Goal: Use online tool/utility: Utilize a website feature to perform a specific function

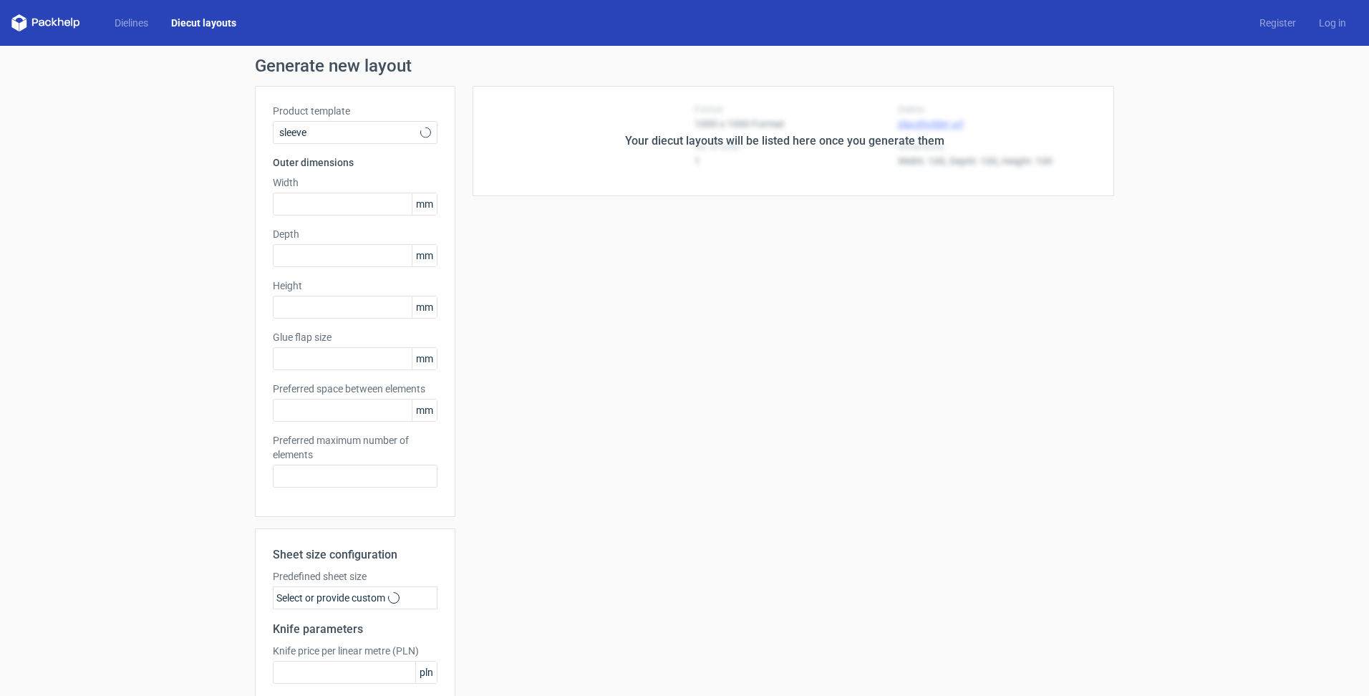
type input "5"
type input "48"
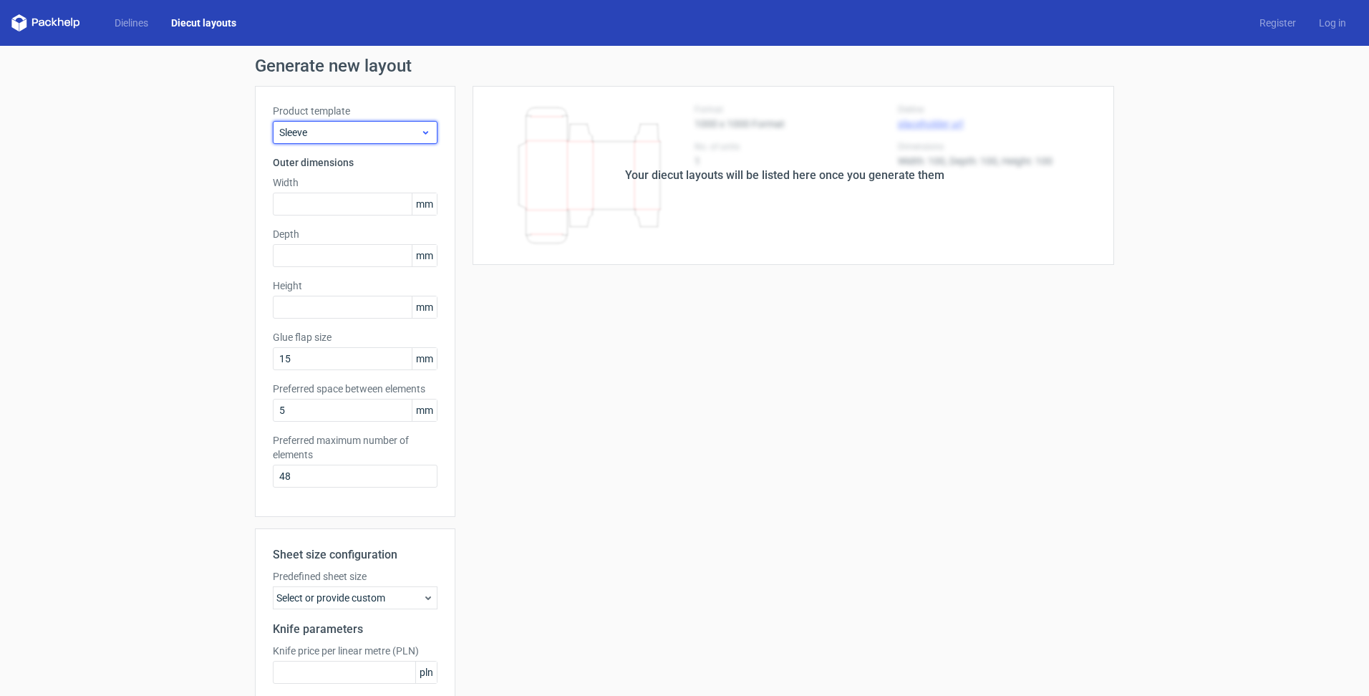
click at [398, 132] on span "Sleeve" at bounding box center [349, 132] width 141 height 14
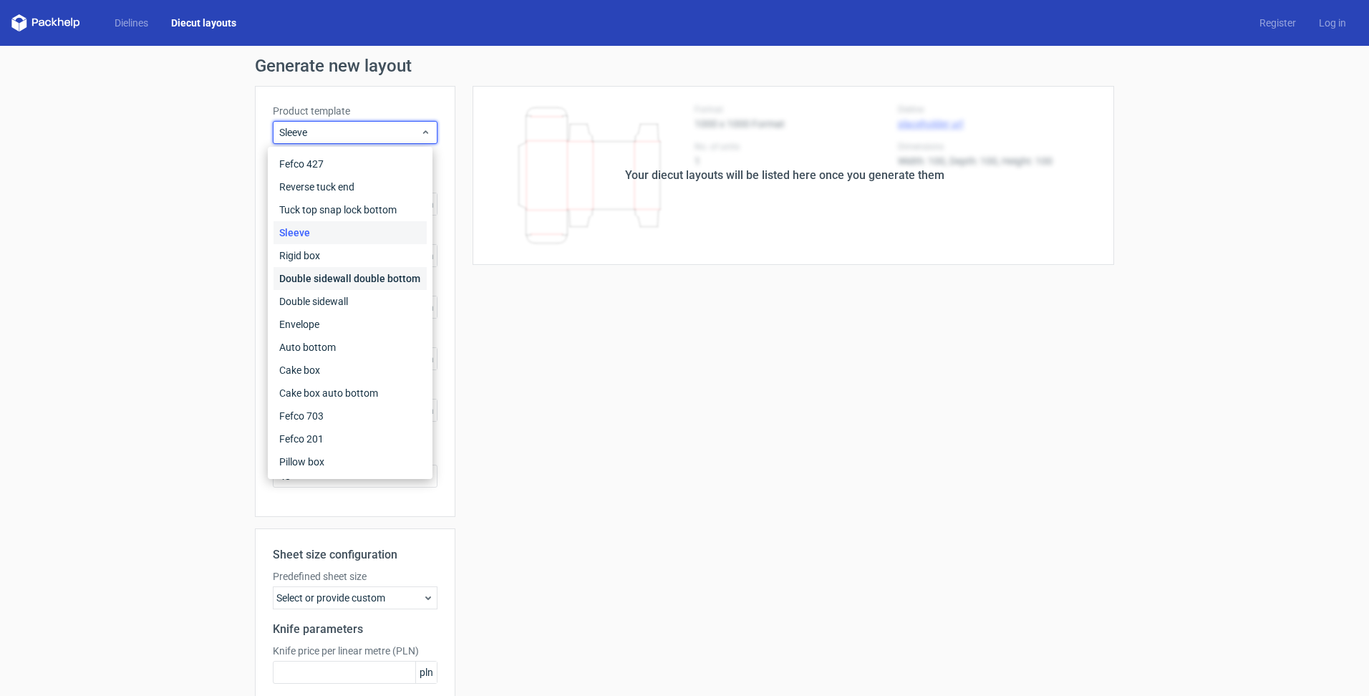
click at [338, 278] on div "Double sidewall double bottom" at bounding box center [350, 278] width 153 height 23
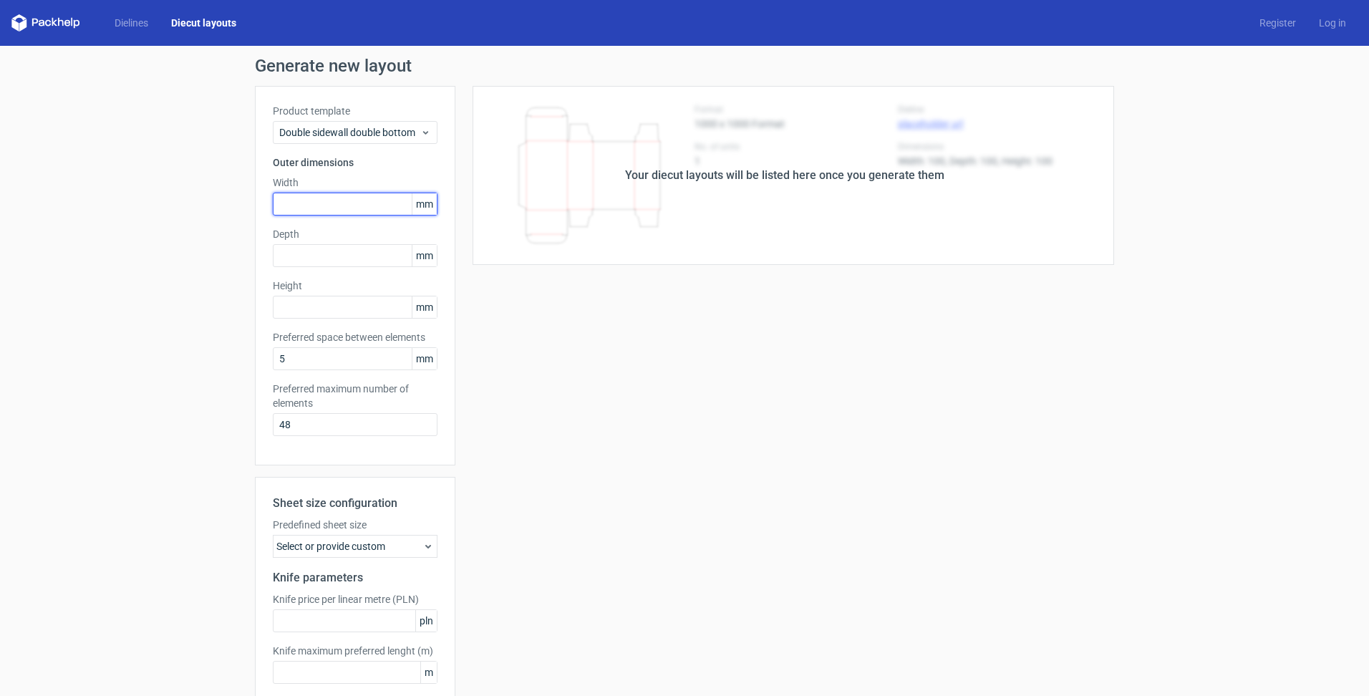
click at [292, 203] on input "text" at bounding box center [355, 204] width 165 height 23
type input "300"
type input "230"
type input "40"
click at [191, 402] on div "Generate new layout Product template Double sidewall double bottom Outer dimens…" at bounding box center [684, 408] width 1369 height 725
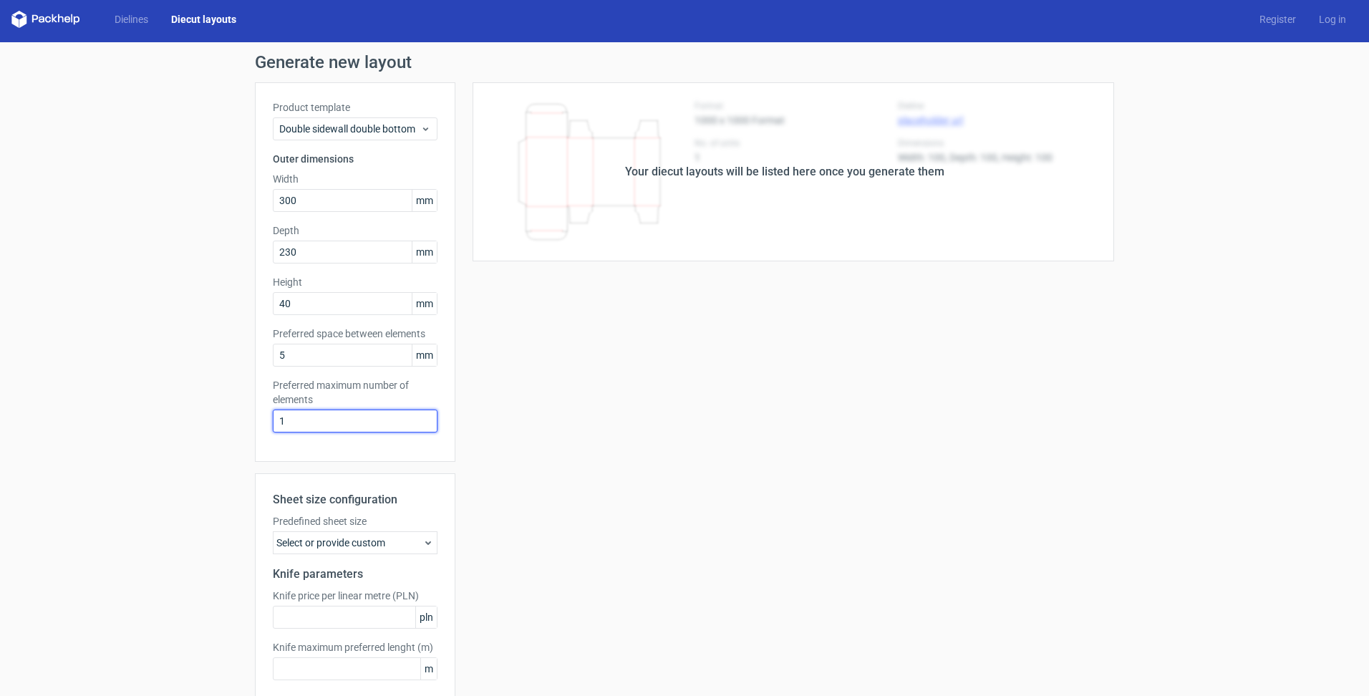
scroll to position [75, 0]
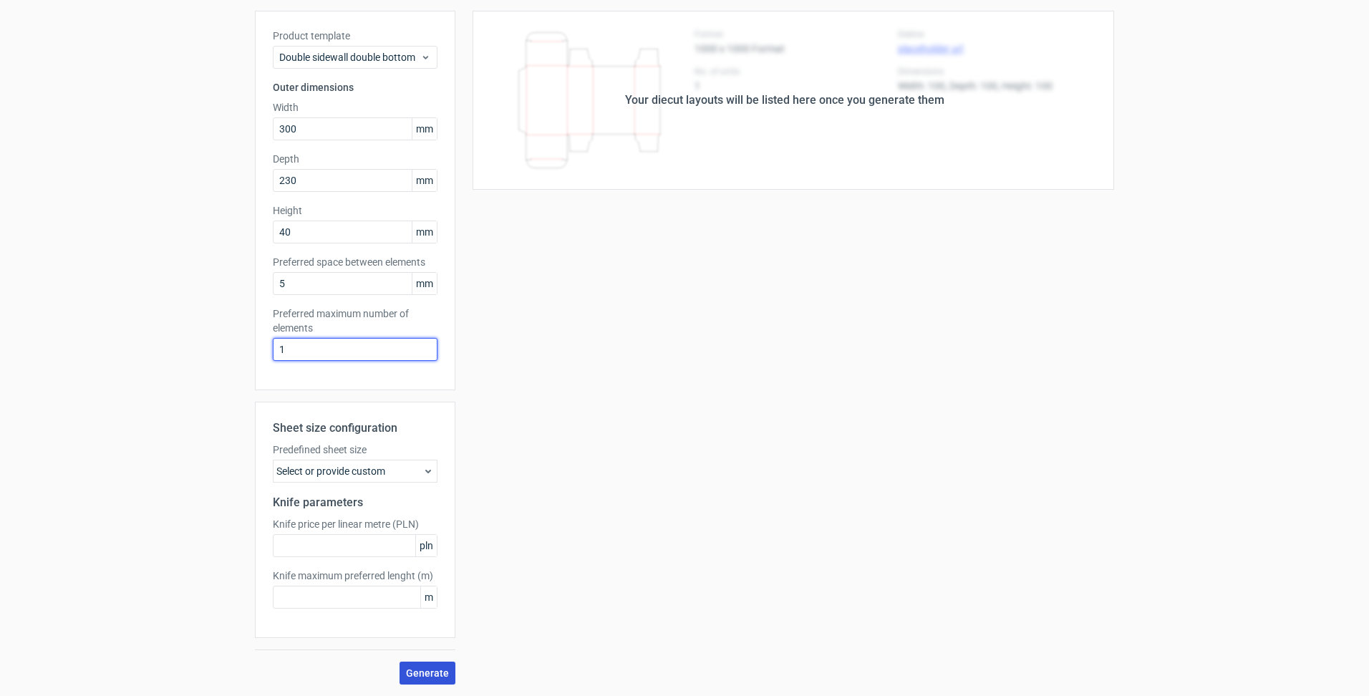
type input "1"
click at [422, 674] on span "Generate" at bounding box center [427, 673] width 43 height 10
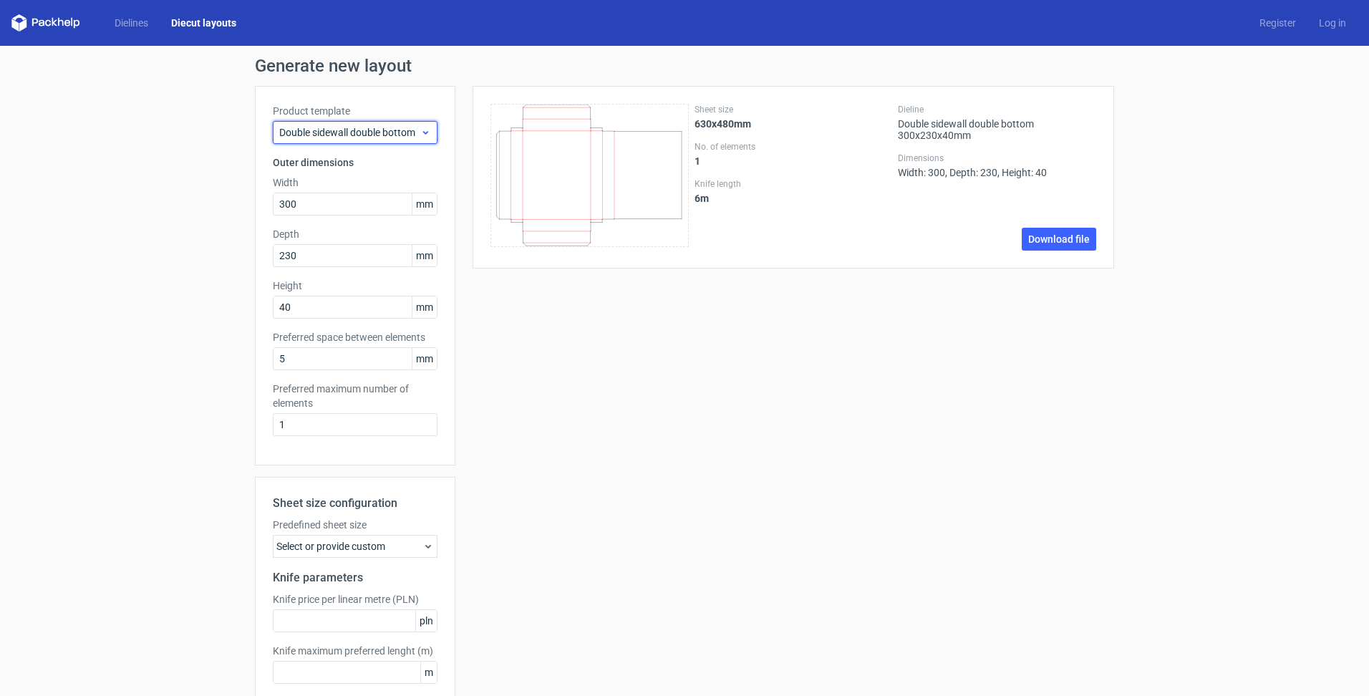
click at [422, 128] on icon at bounding box center [425, 132] width 11 height 11
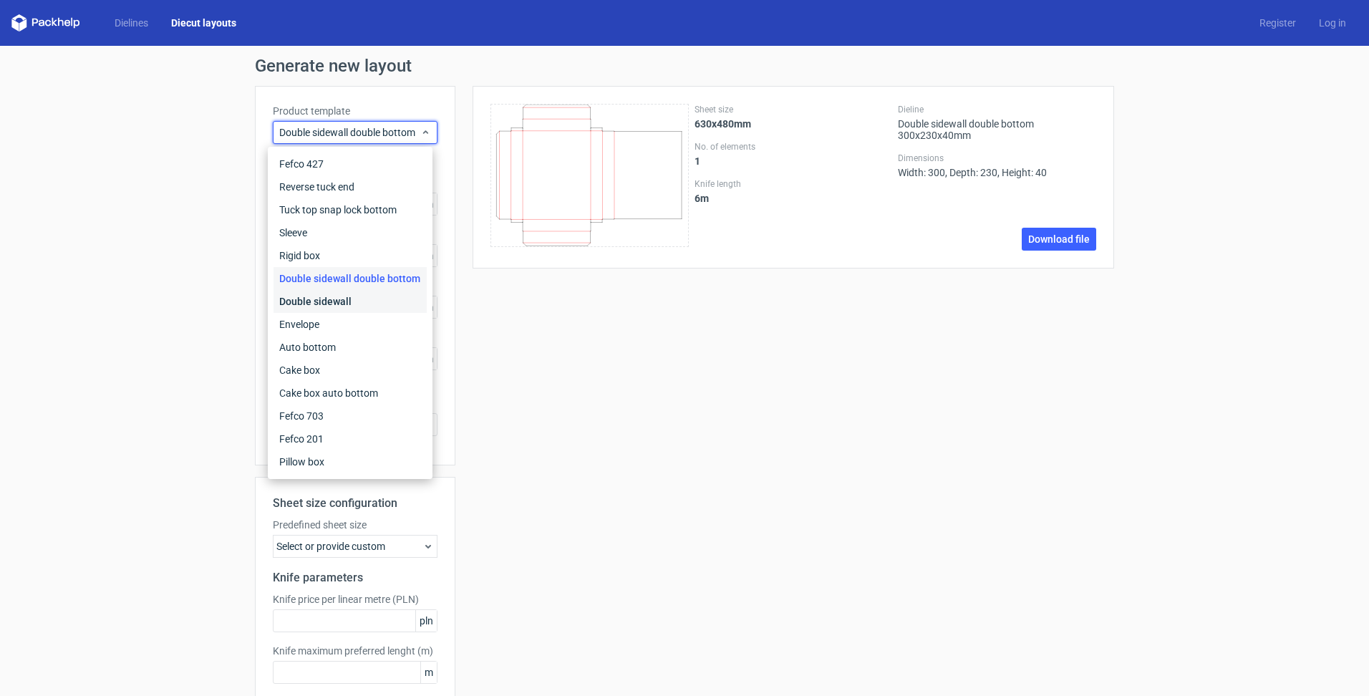
click at [331, 304] on div "Double sidewall" at bounding box center [350, 301] width 153 height 23
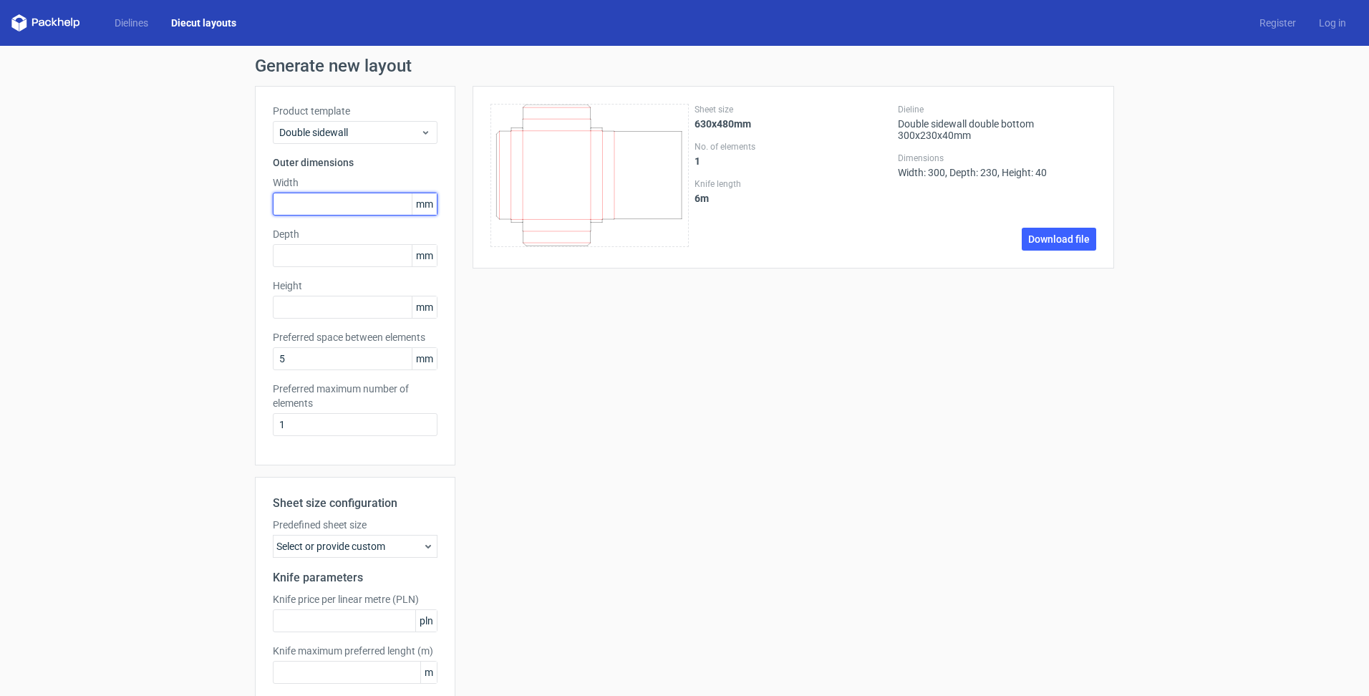
click at [287, 201] on input "text" at bounding box center [355, 204] width 165 height 23
type input "300"
type input "230"
type input "40"
click at [352, 332] on label "Preferred space between elements" at bounding box center [355, 337] width 165 height 14
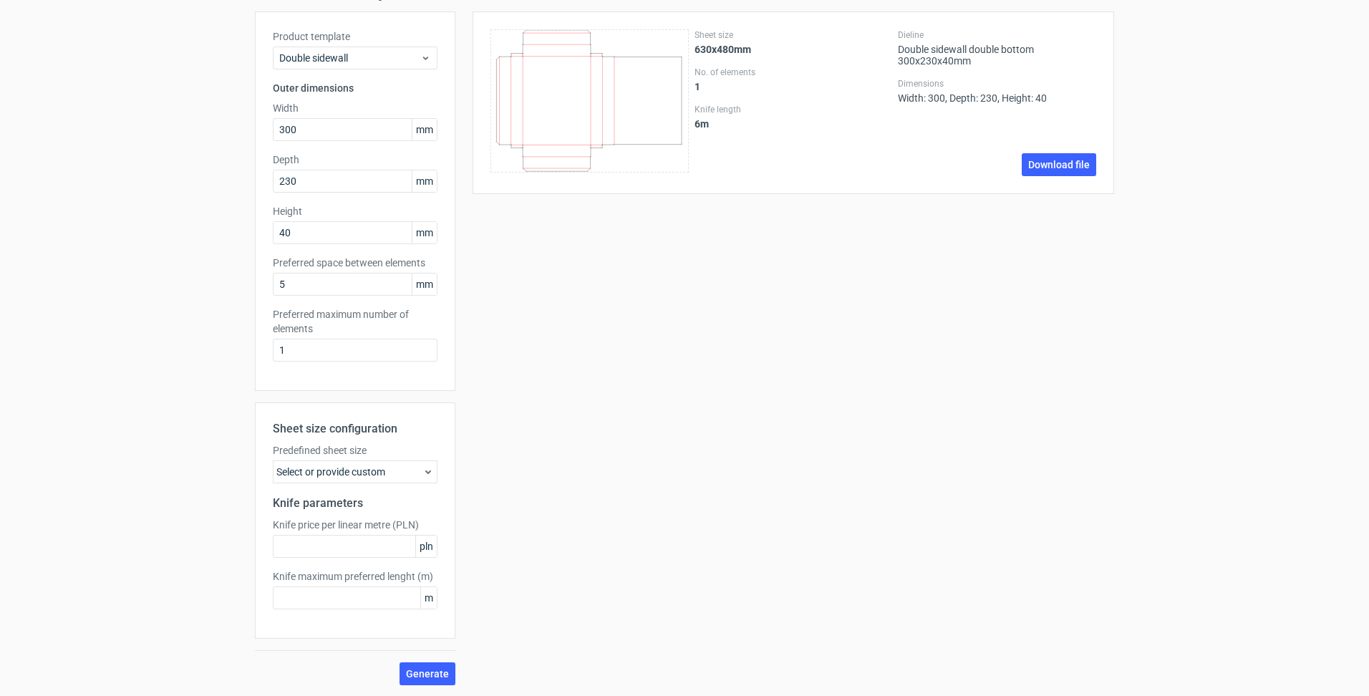
scroll to position [75, 0]
click at [413, 677] on span "Generate" at bounding box center [427, 673] width 43 height 10
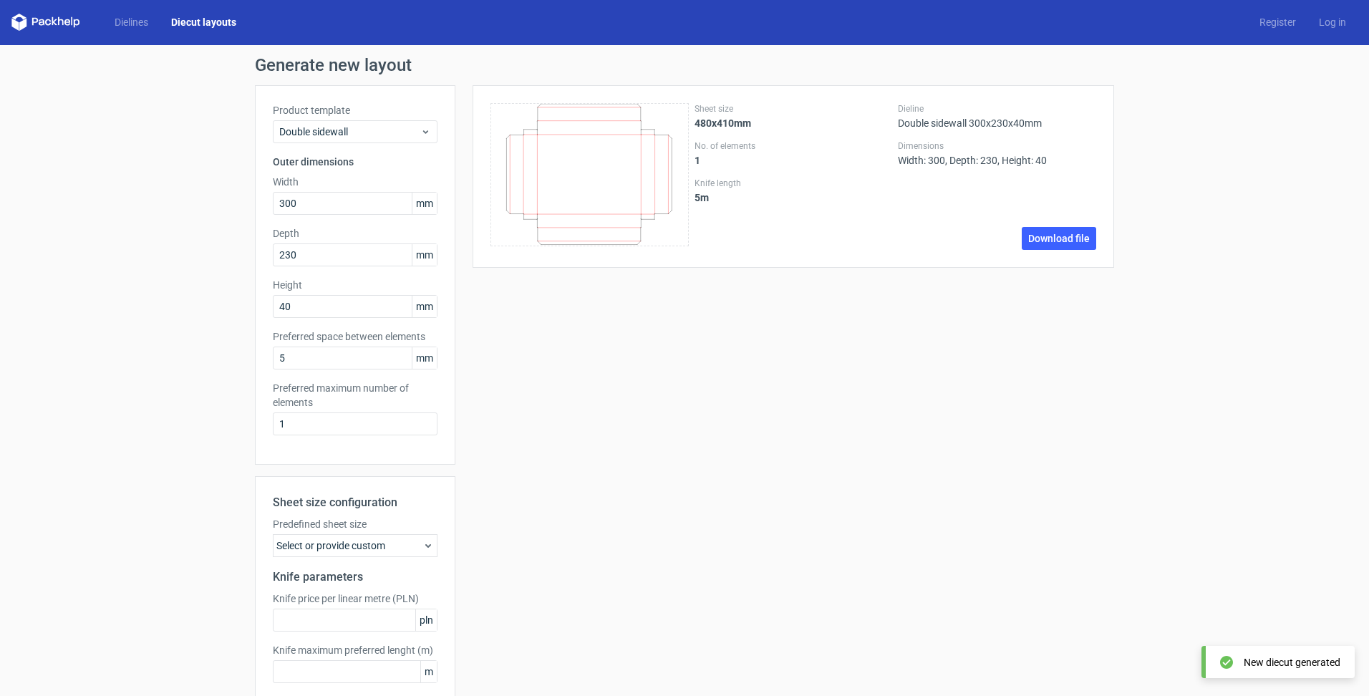
scroll to position [0, 0]
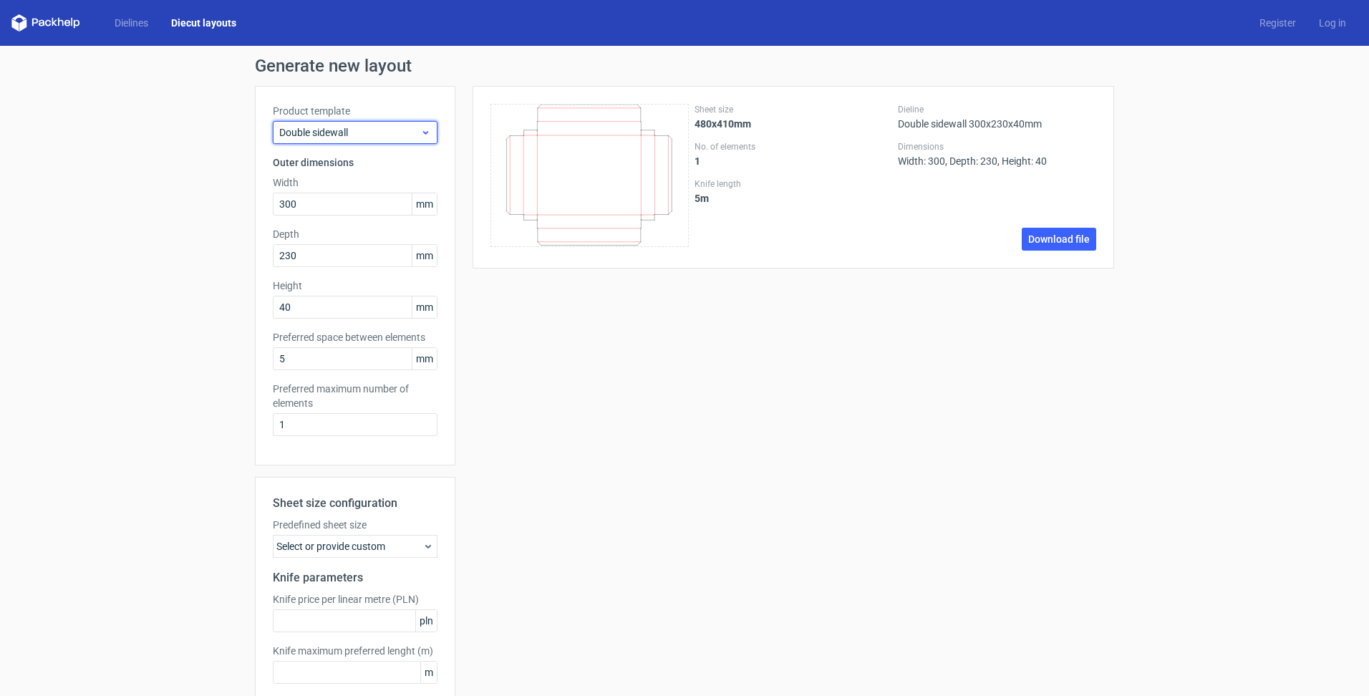
click at [362, 131] on span "Double sidewall" at bounding box center [349, 132] width 141 height 14
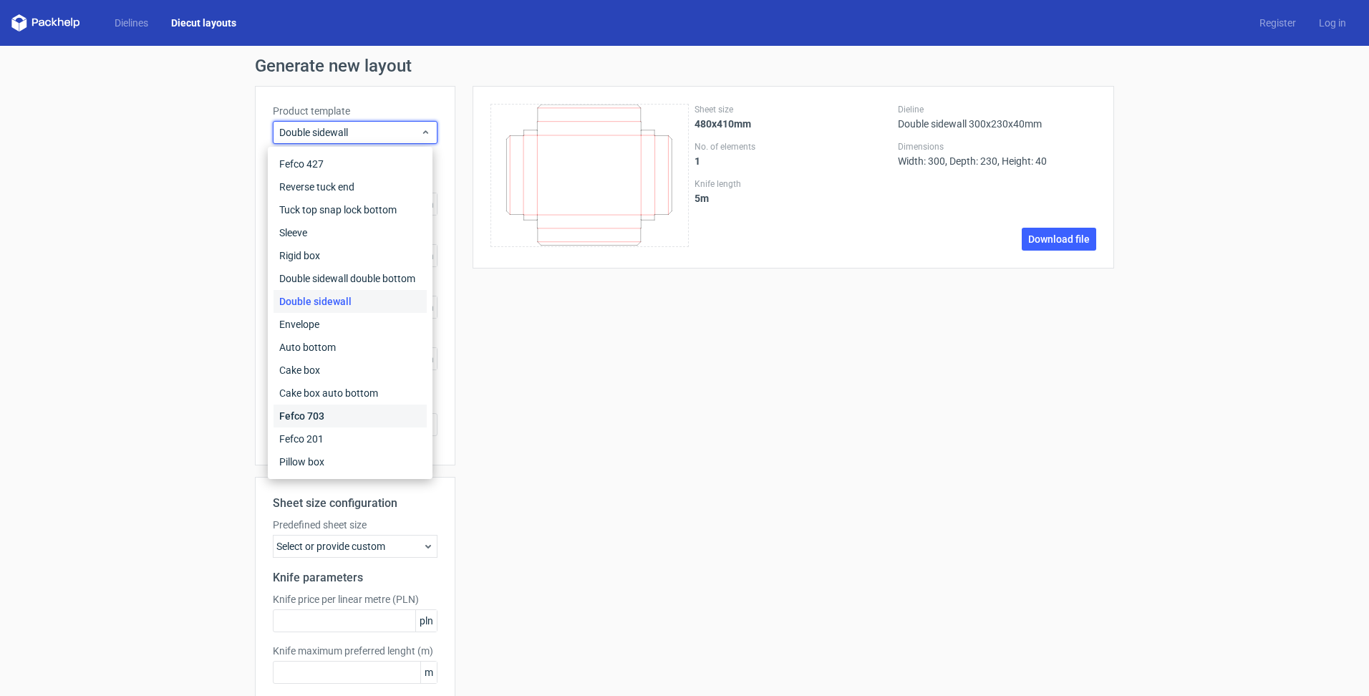
click at [323, 410] on div "Fefco 703" at bounding box center [350, 416] width 153 height 23
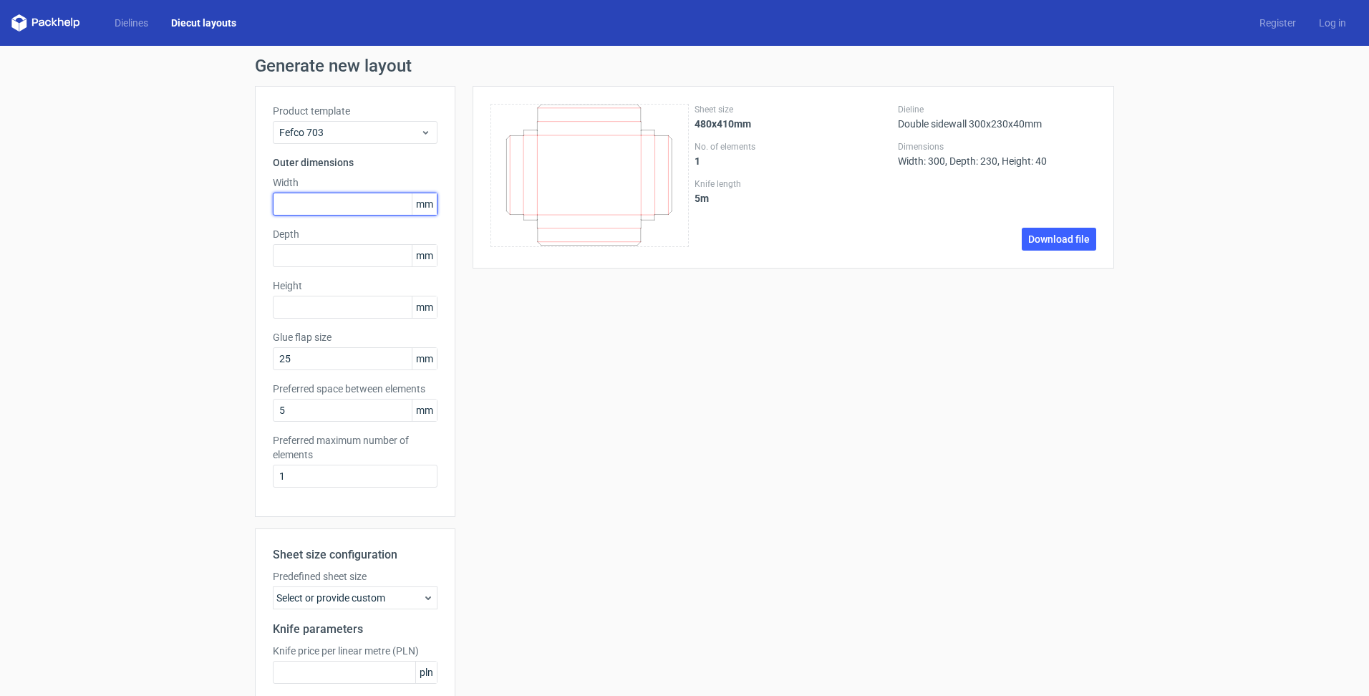
click at [305, 203] on input "text" at bounding box center [355, 204] width 165 height 23
type input "300"
type input "230"
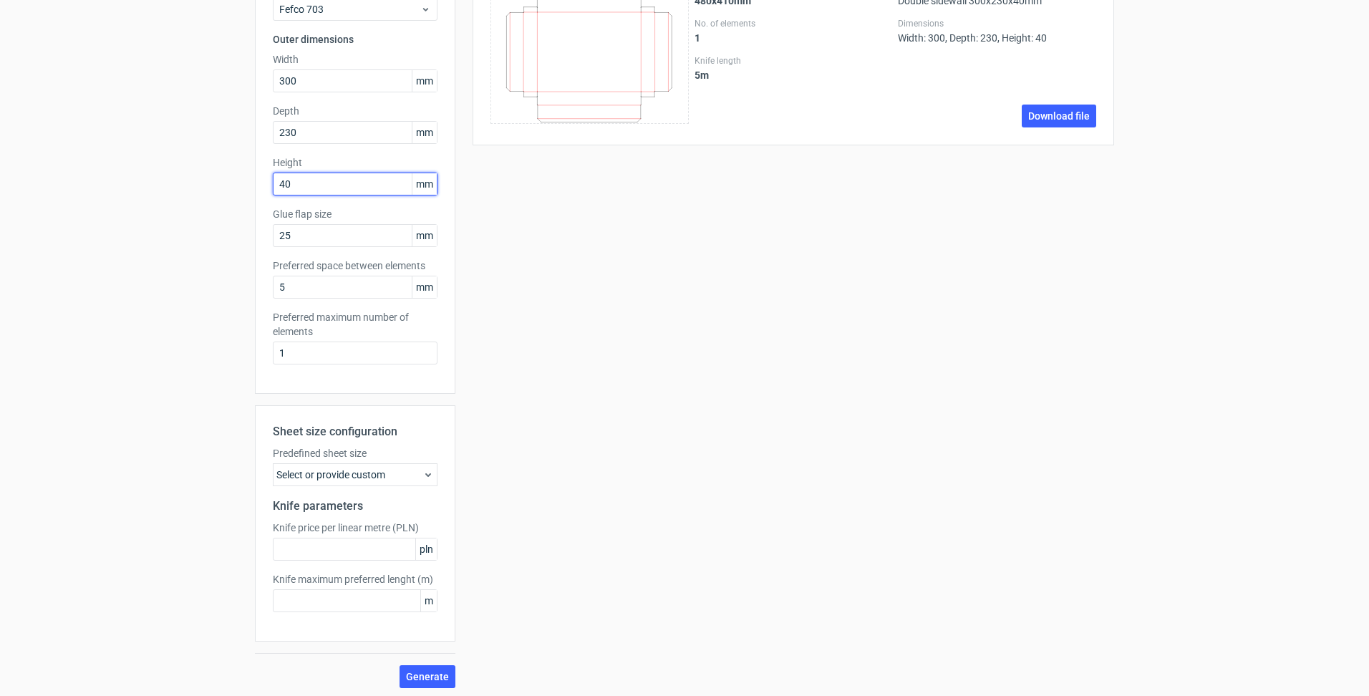
scroll to position [127, 0]
type input "40"
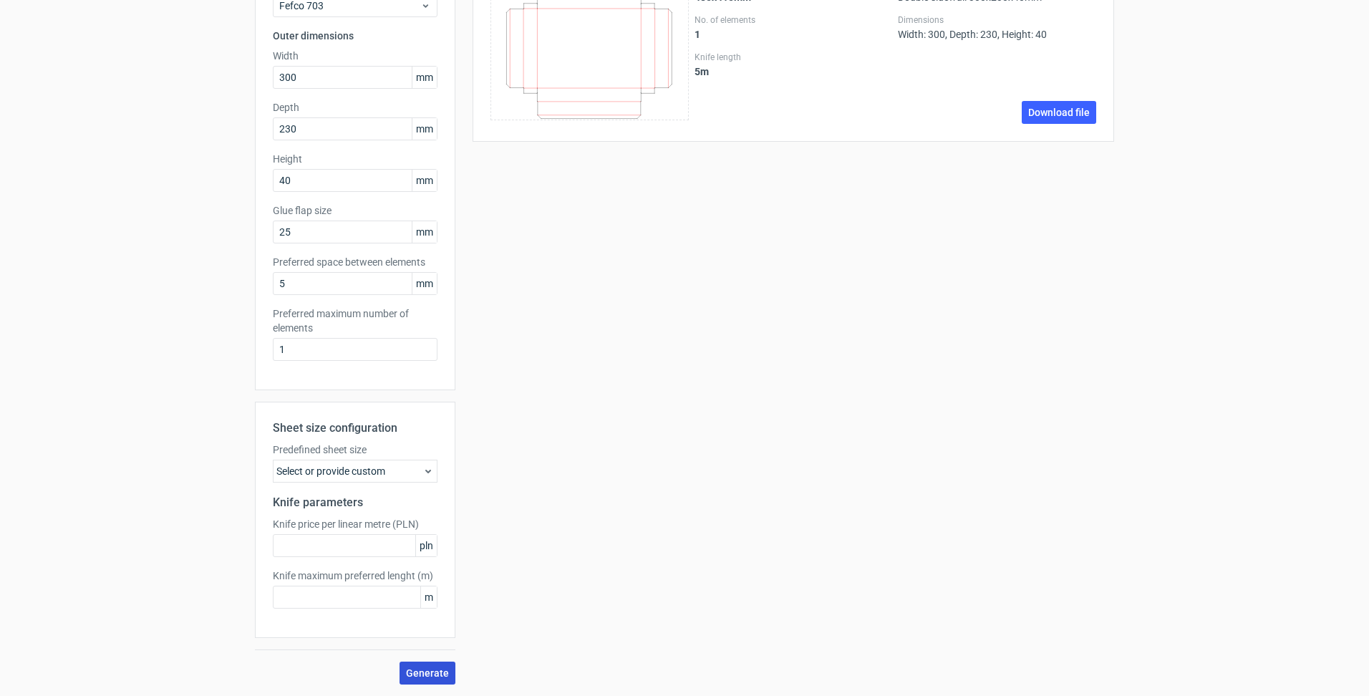
click at [418, 665] on button "Generate" at bounding box center [428, 673] width 56 height 23
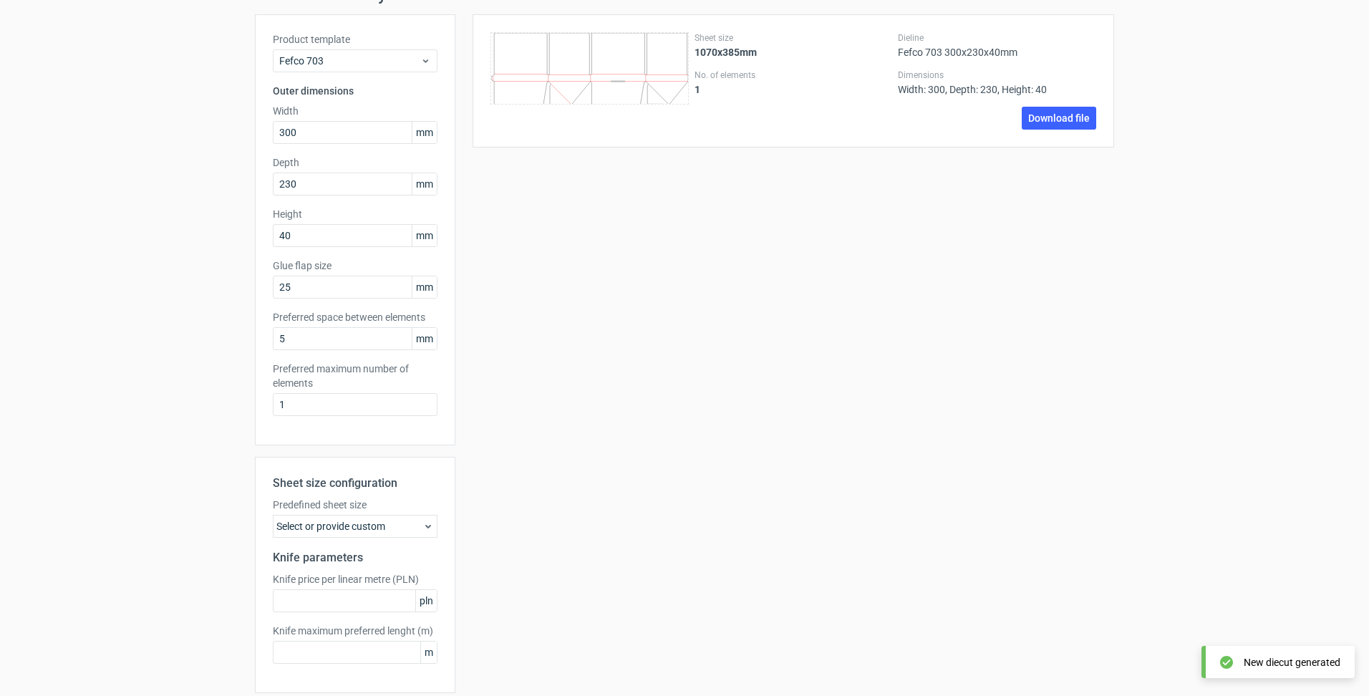
scroll to position [0, 0]
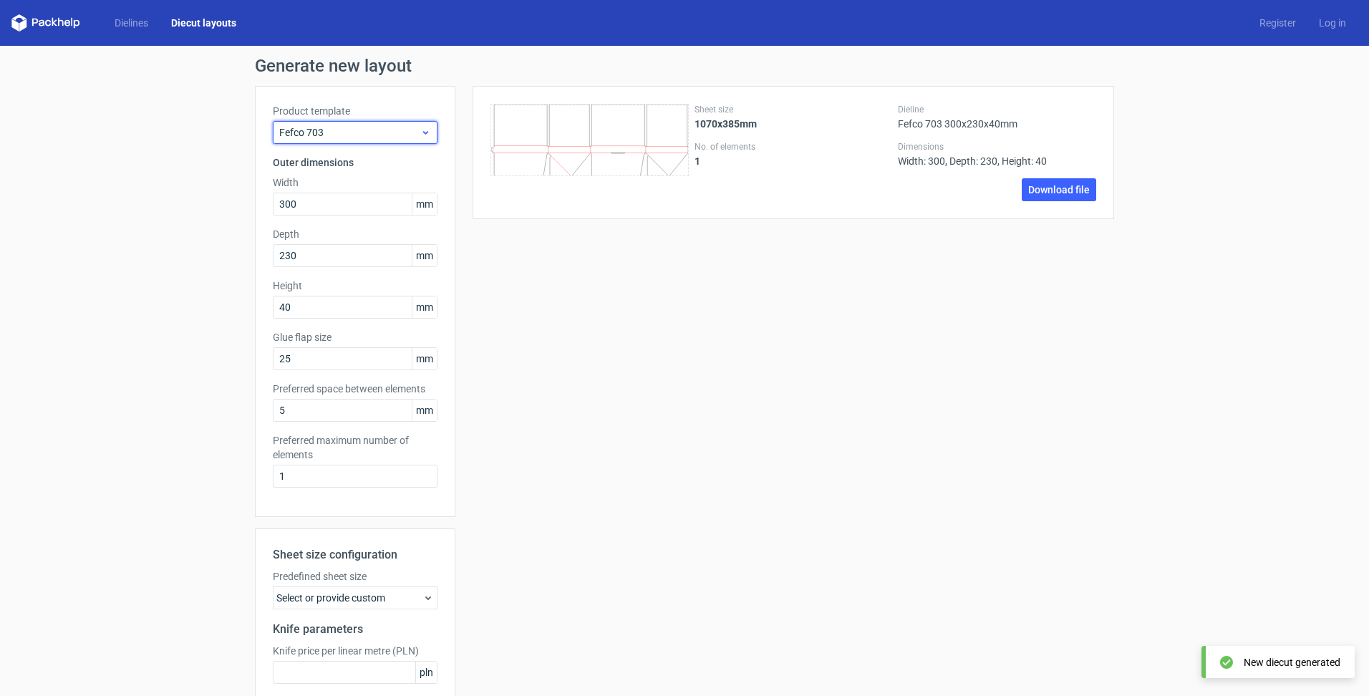
click at [369, 126] on span "Fefco 703" at bounding box center [349, 132] width 141 height 14
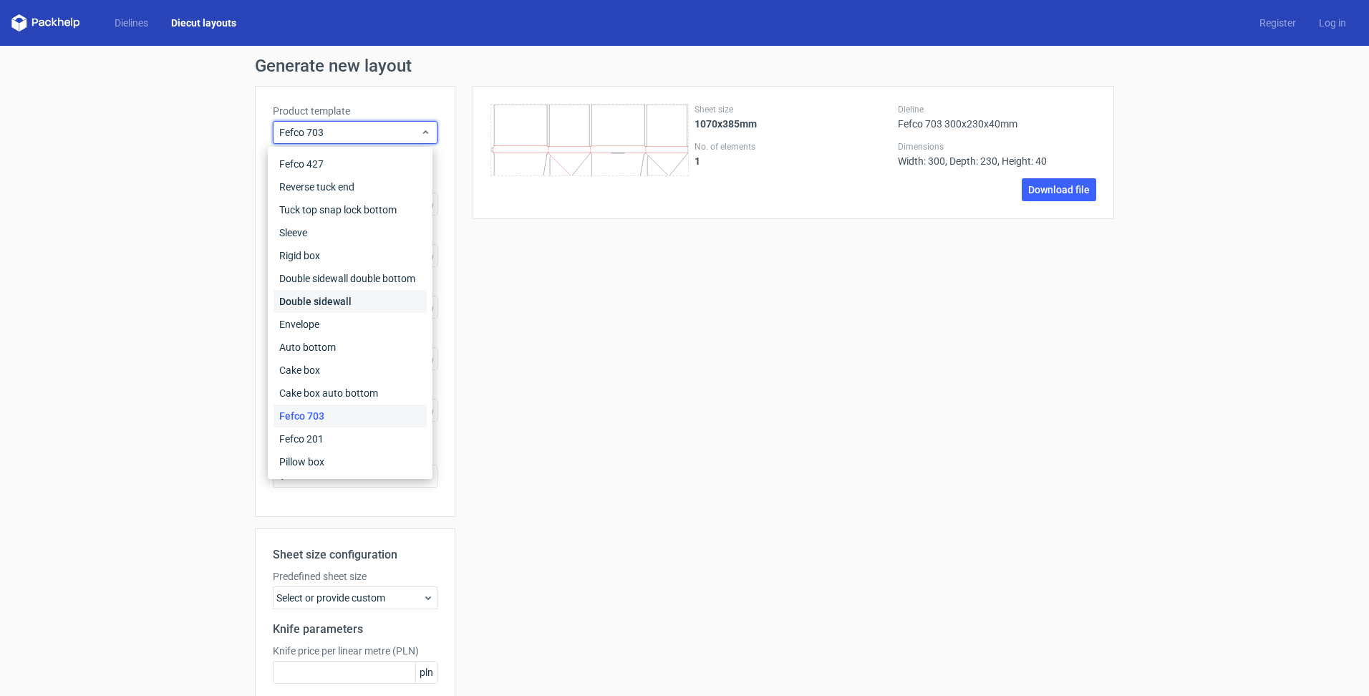
click at [317, 300] on div "Double sidewall" at bounding box center [350, 301] width 153 height 23
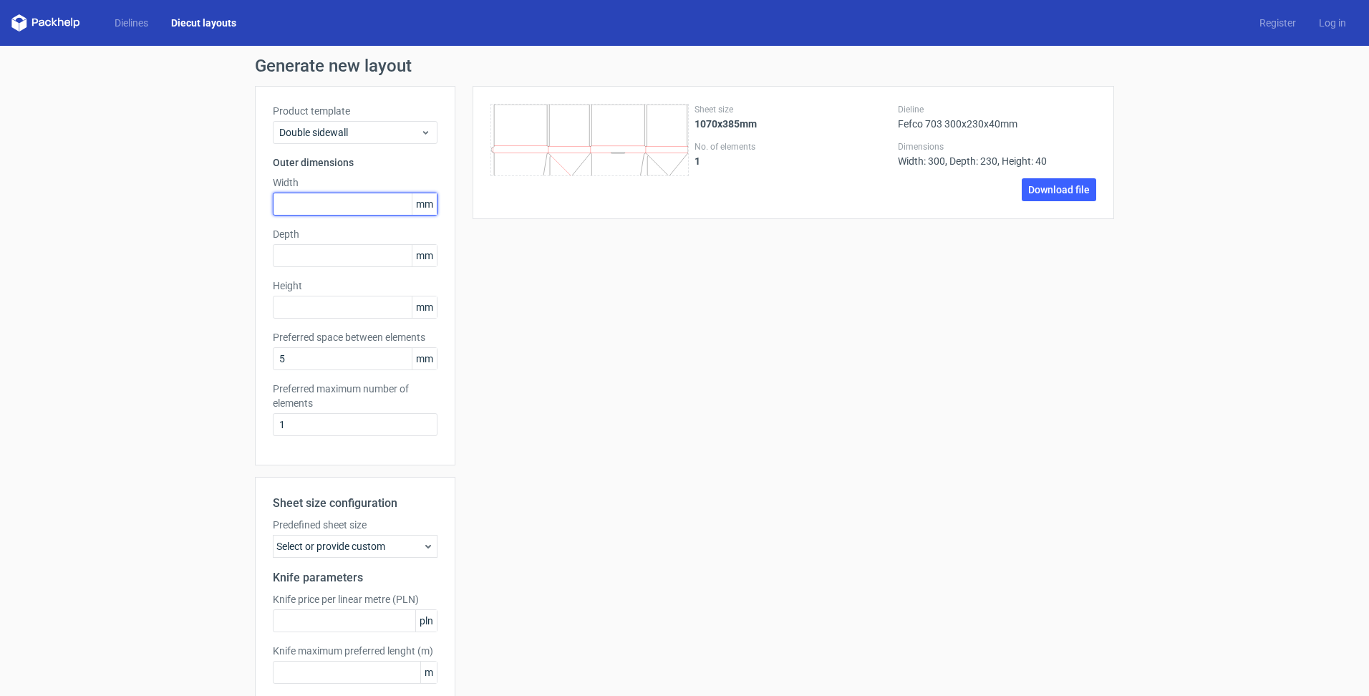
click at [302, 195] on input "text" at bounding box center [355, 204] width 165 height 23
drag, startPoint x: 338, startPoint y: 425, endPoint x: 231, endPoint y: 422, distance: 106.7
click at [235, 419] on div "Generate new layout Product template Double sidewall Outer dimensions Width mm …" at bounding box center [684, 408] width 1369 height 725
click at [283, 200] on input "text" at bounding box center [355, 204] width 165 height 23
type input "300"
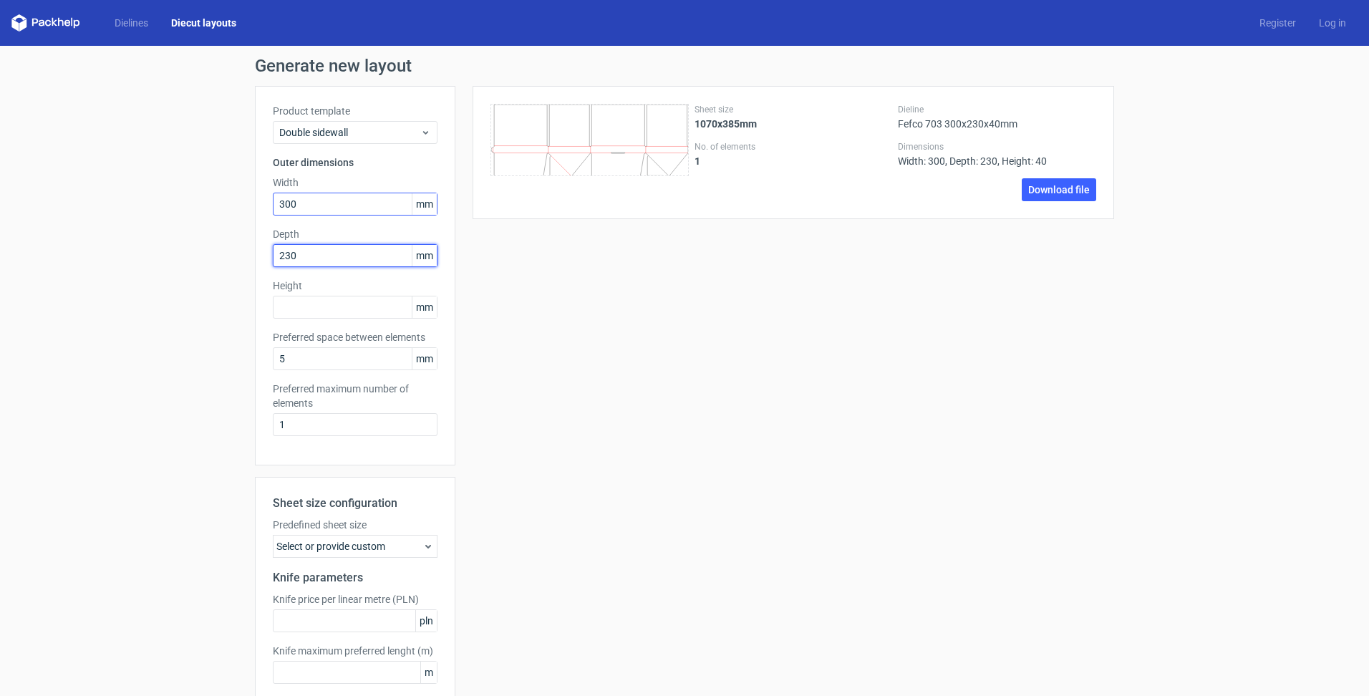
type input "230"
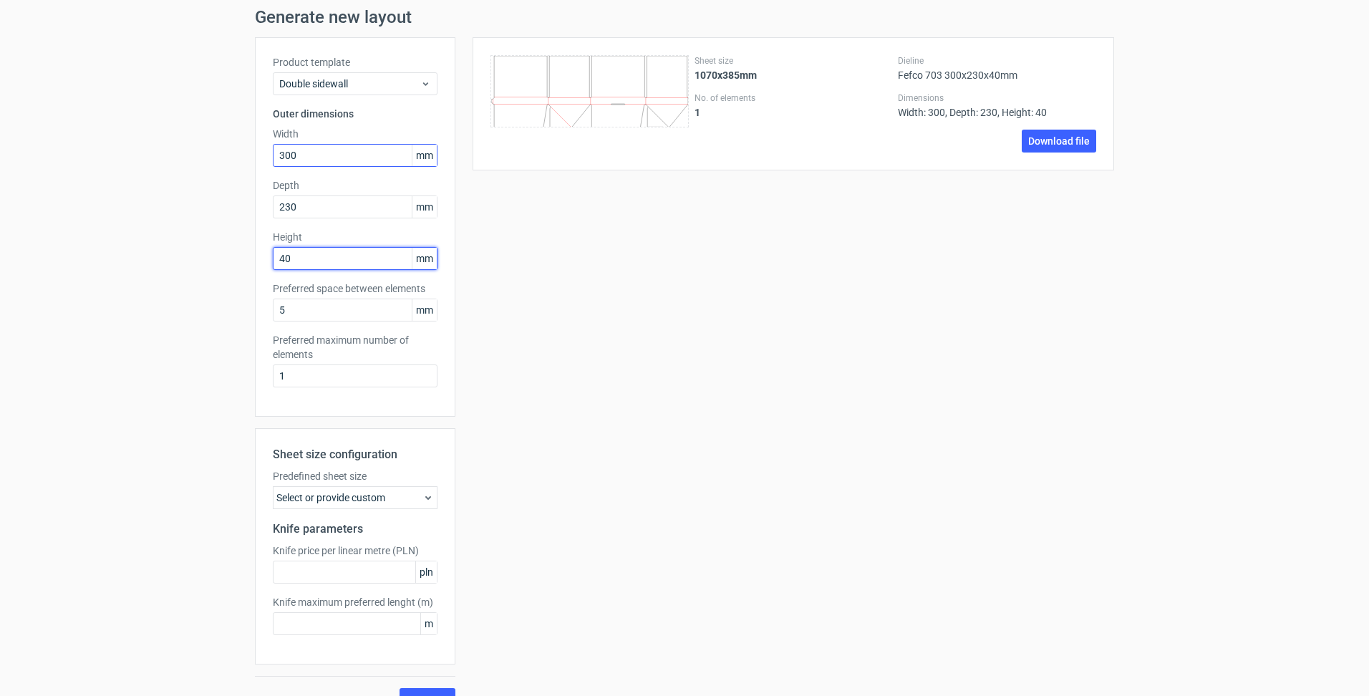
scroll to position [75, 0]
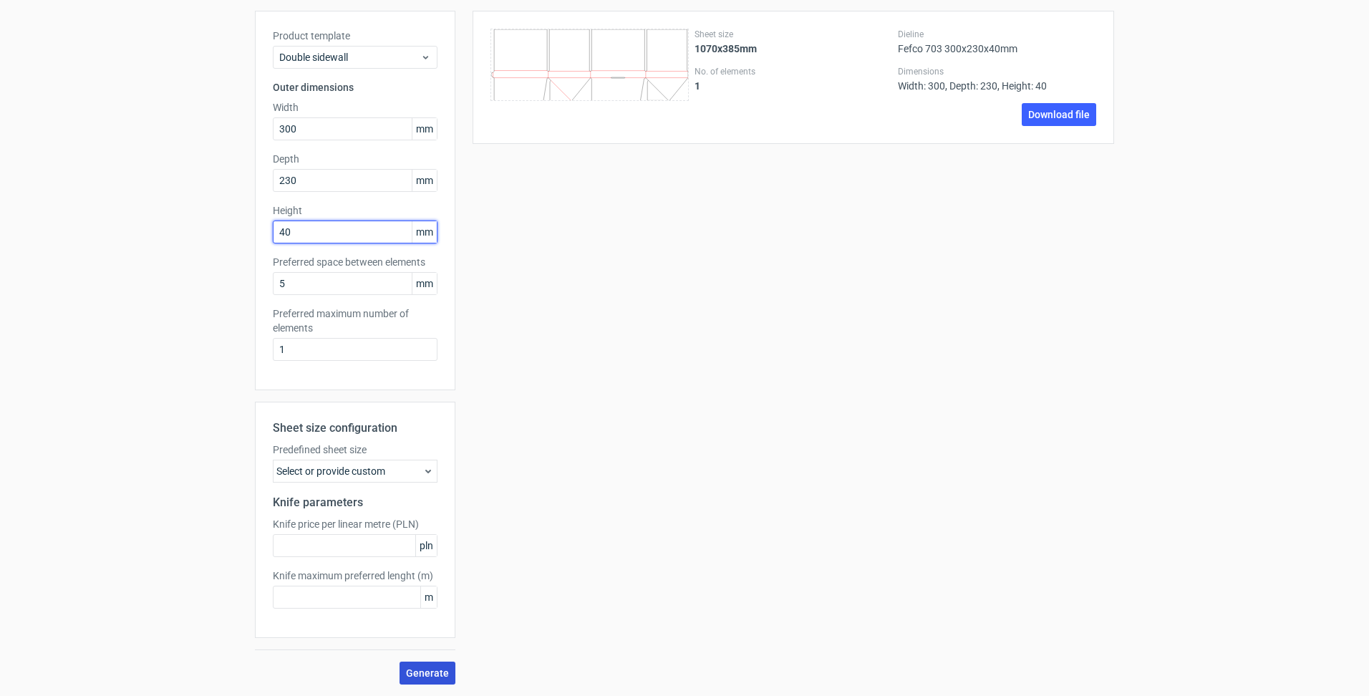
type input "40"
click at [422, 669] on span "Generate" at bounding box center [427, 673] width 43 height 10
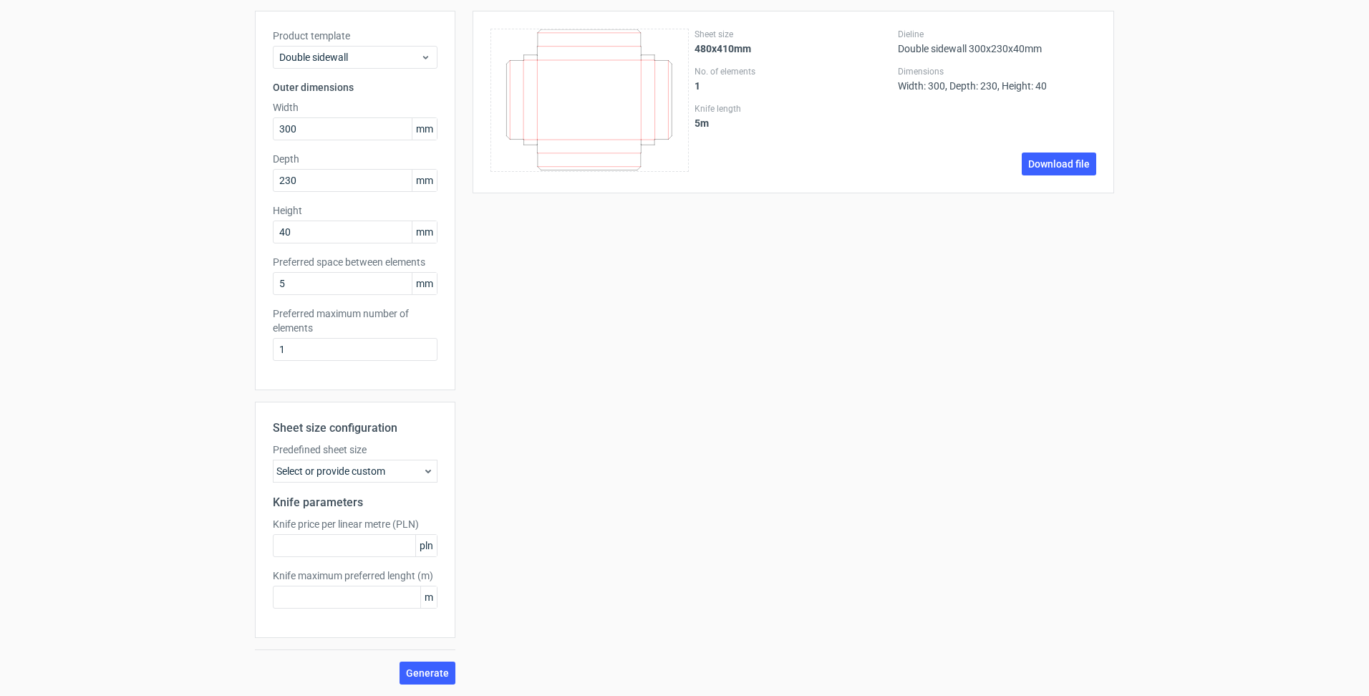
scroll to position [0, 0]
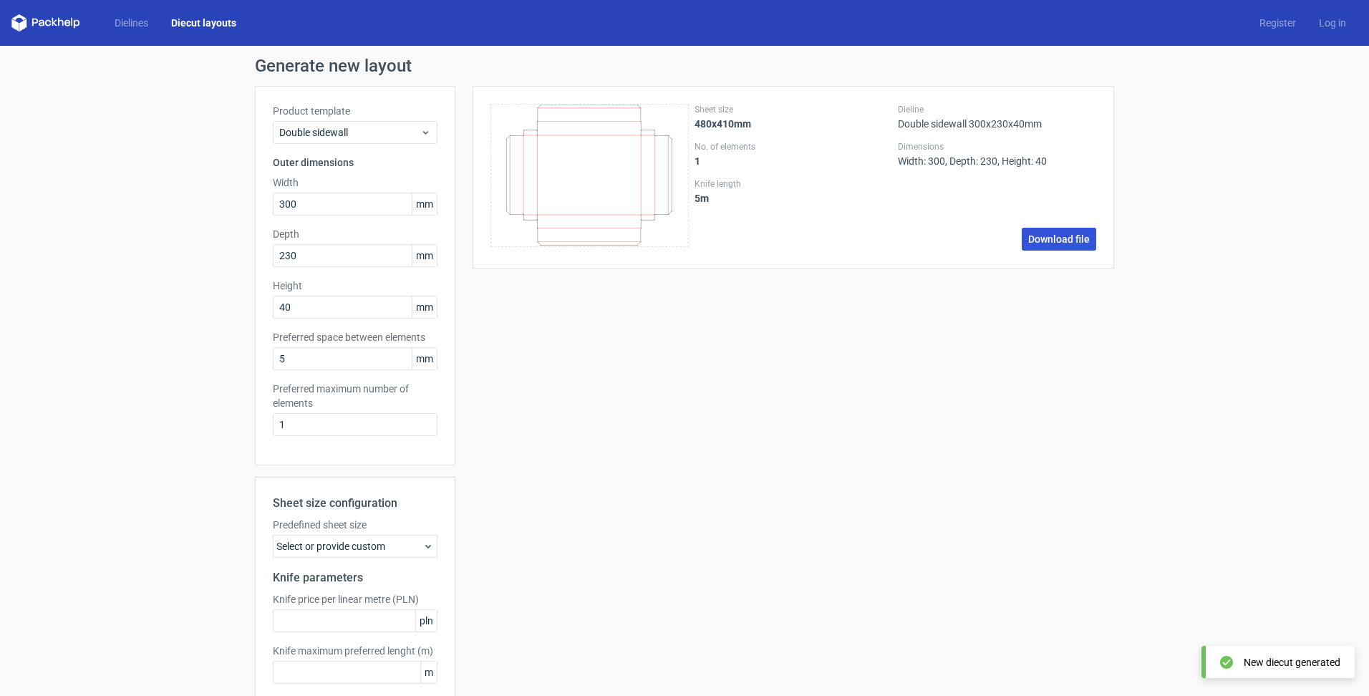
click at [1053, 239] on link "Download file" at bounding box center [1059, 239] width 74 height 23
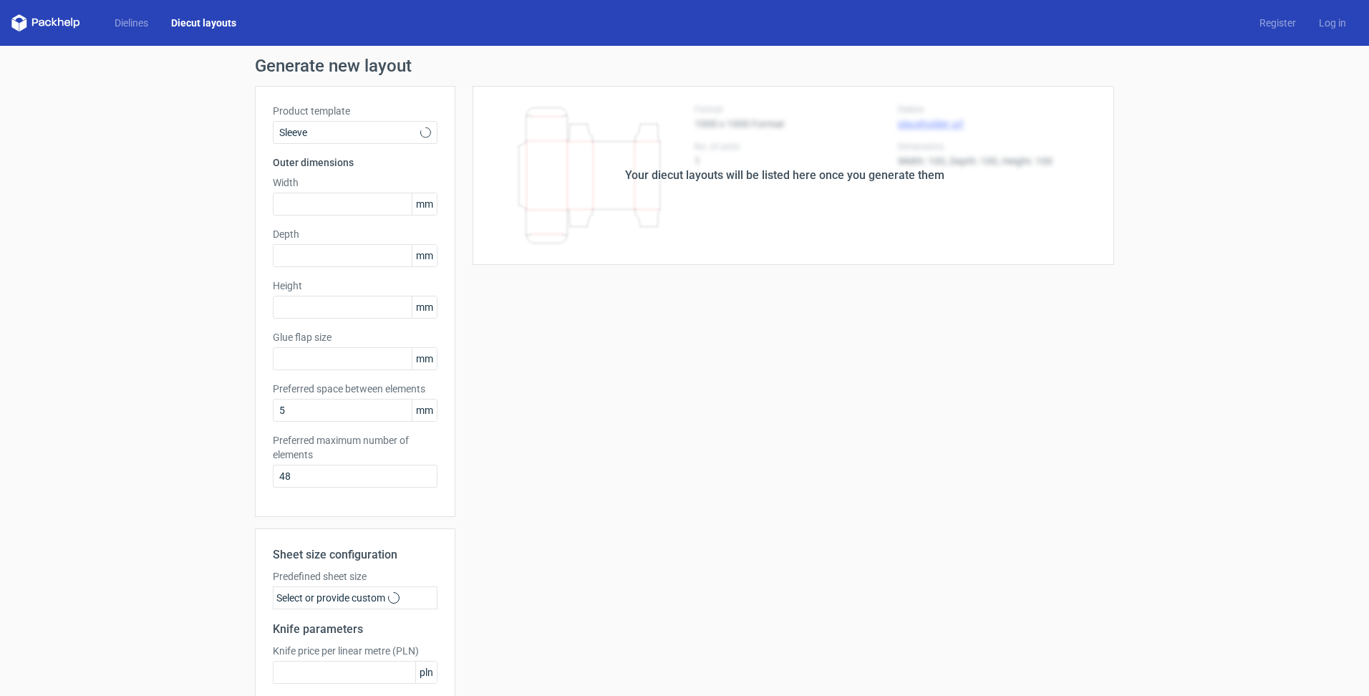
type input "15"
click at [342, 134] on span "Sleeve" at bounding box center [349, 132] width 141 height 14
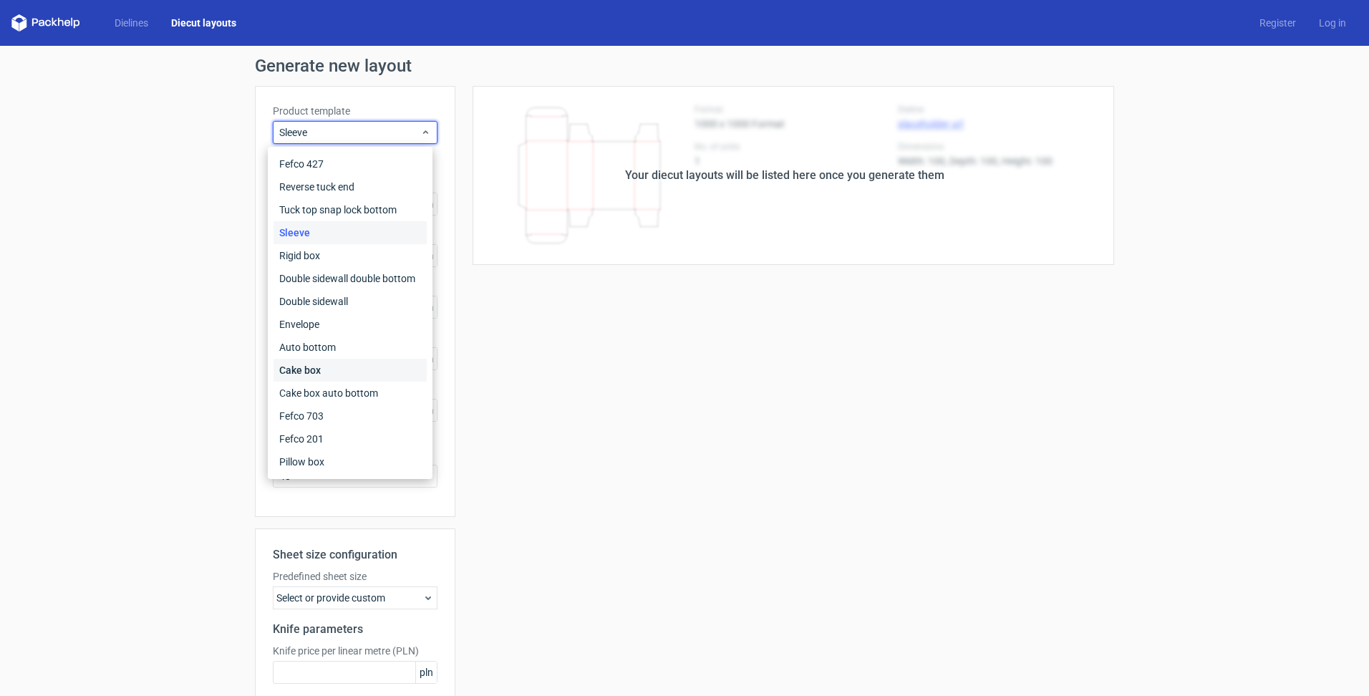
click at [329, 368] on div "Cake box" at bounding box center [350, 370] width 153 height 23
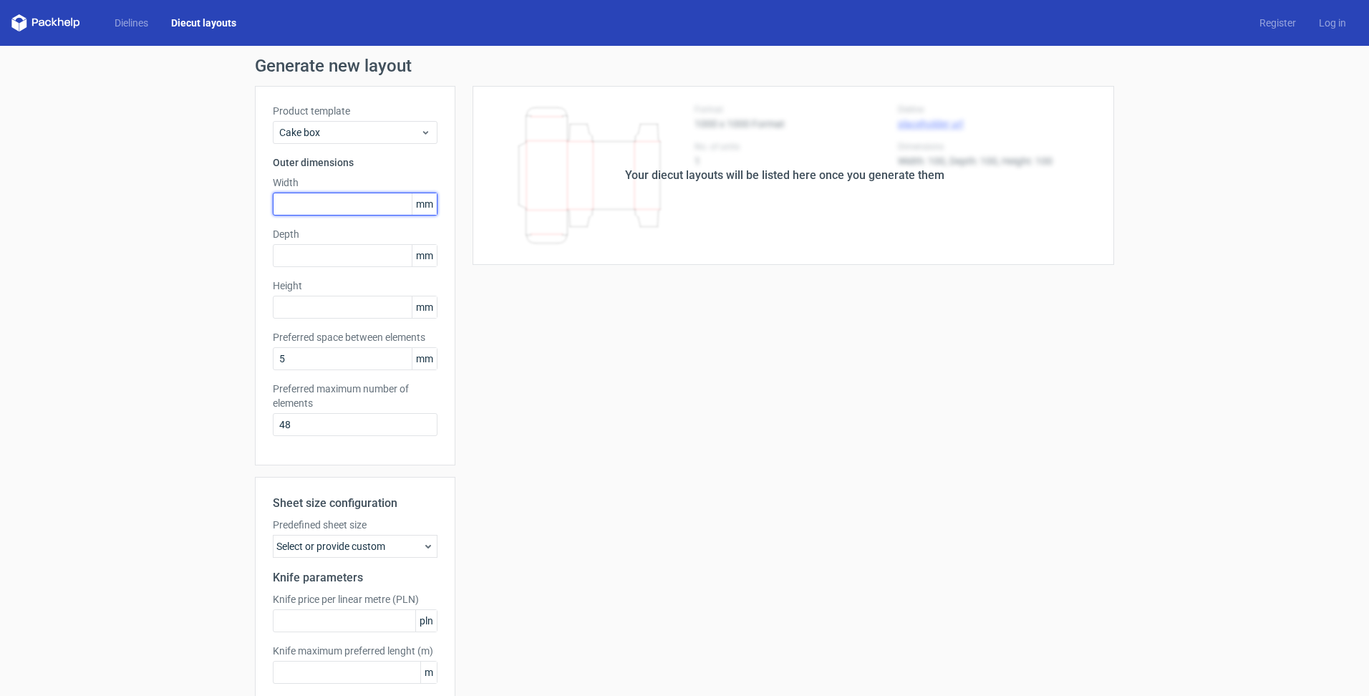
click at [316, 208] on input "text" at bounding box center [355, 204] width 165 height 23
type input "300"
type input "230"
type input "40"
click at [163, 408] on div "Generate new layout Product template Cake box Outer dimensions Width 300 mm Dep…" at bounding box center [684, 408] width 1369 height 725
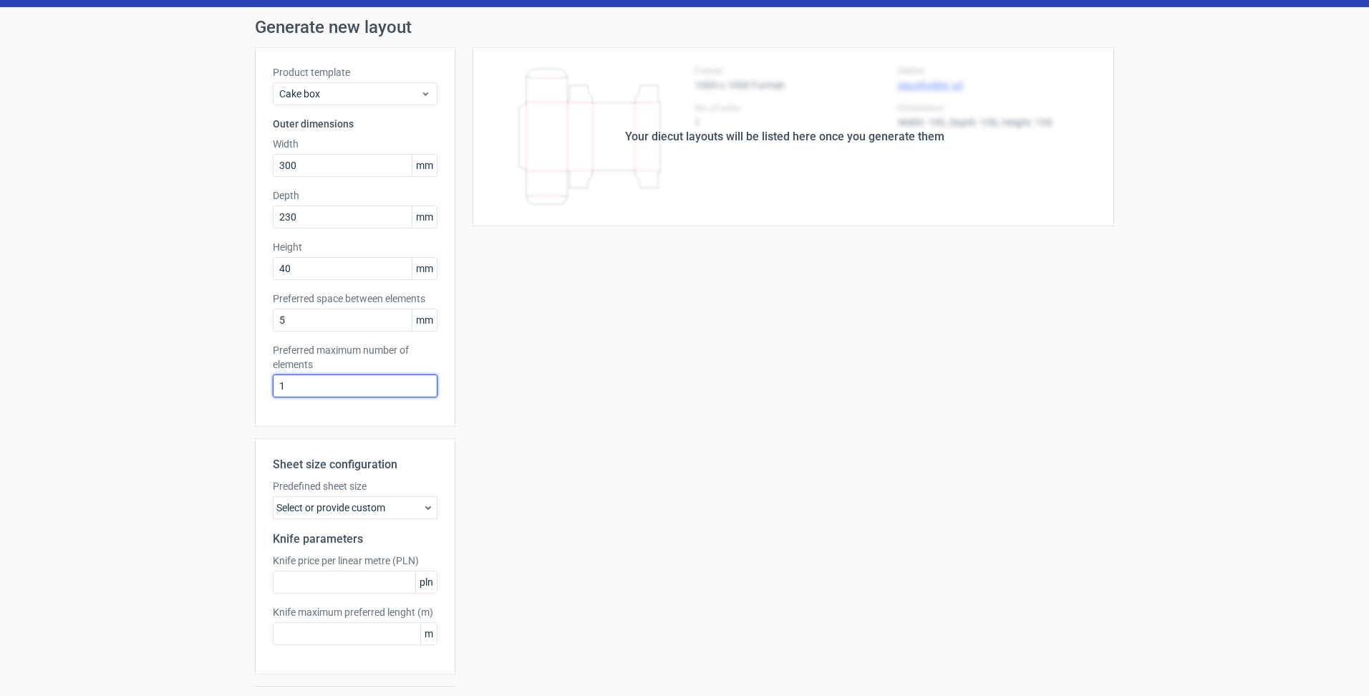
scroll to position [75, 0]
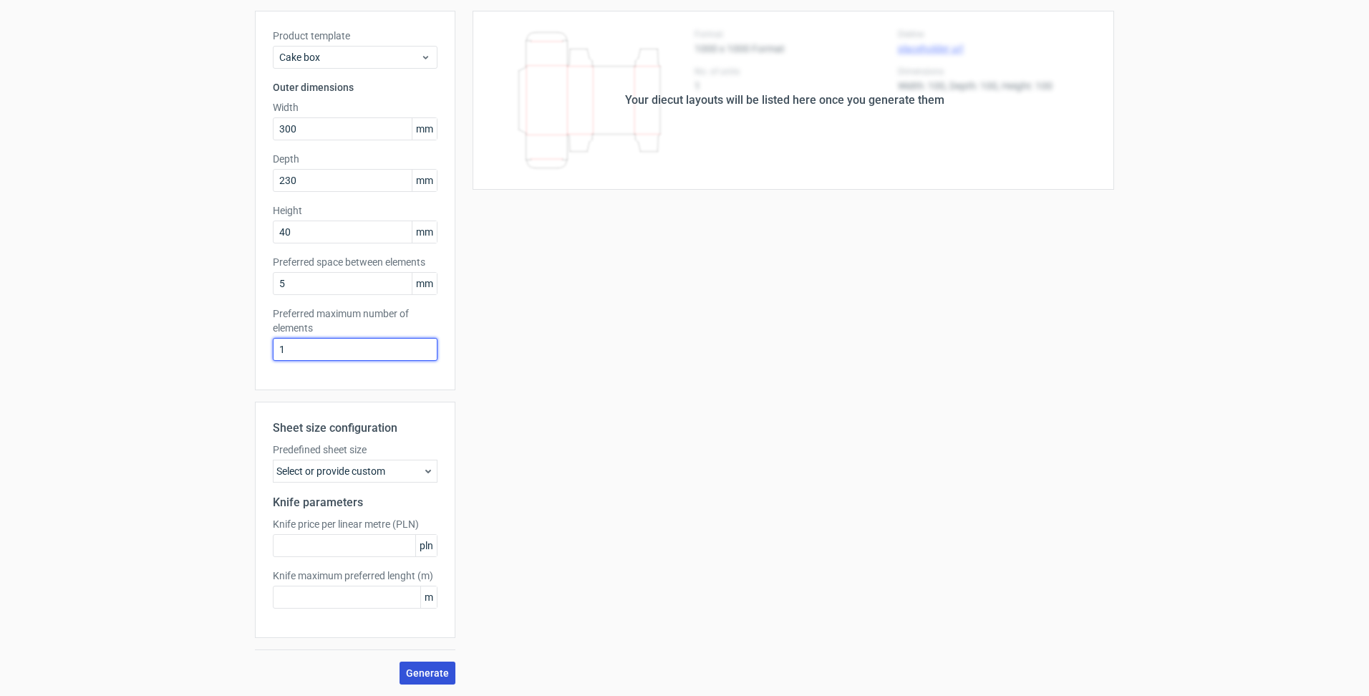
type input "1"
click at [408, 670] on span "Generate" at bounding box center [427, 673] width 43 height 10
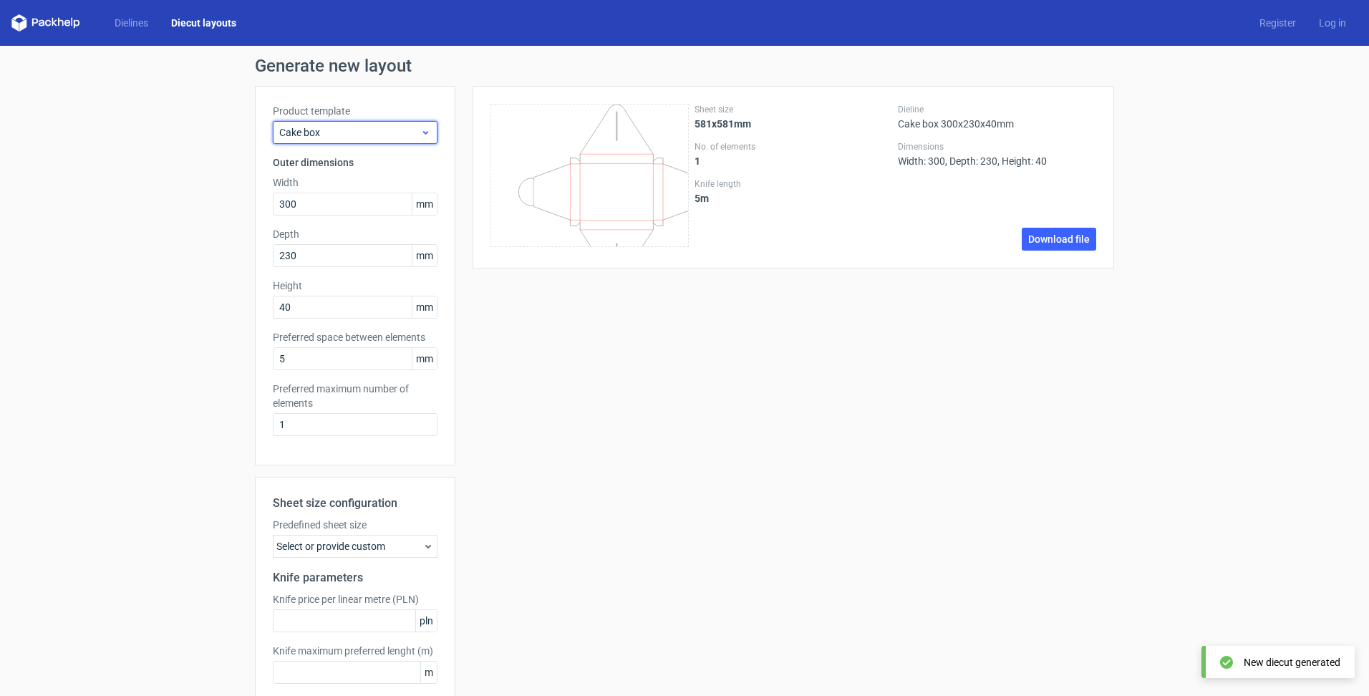
click at [349, 127] on span "Cake box" at bounding box center [349, 132] width 141 height 14
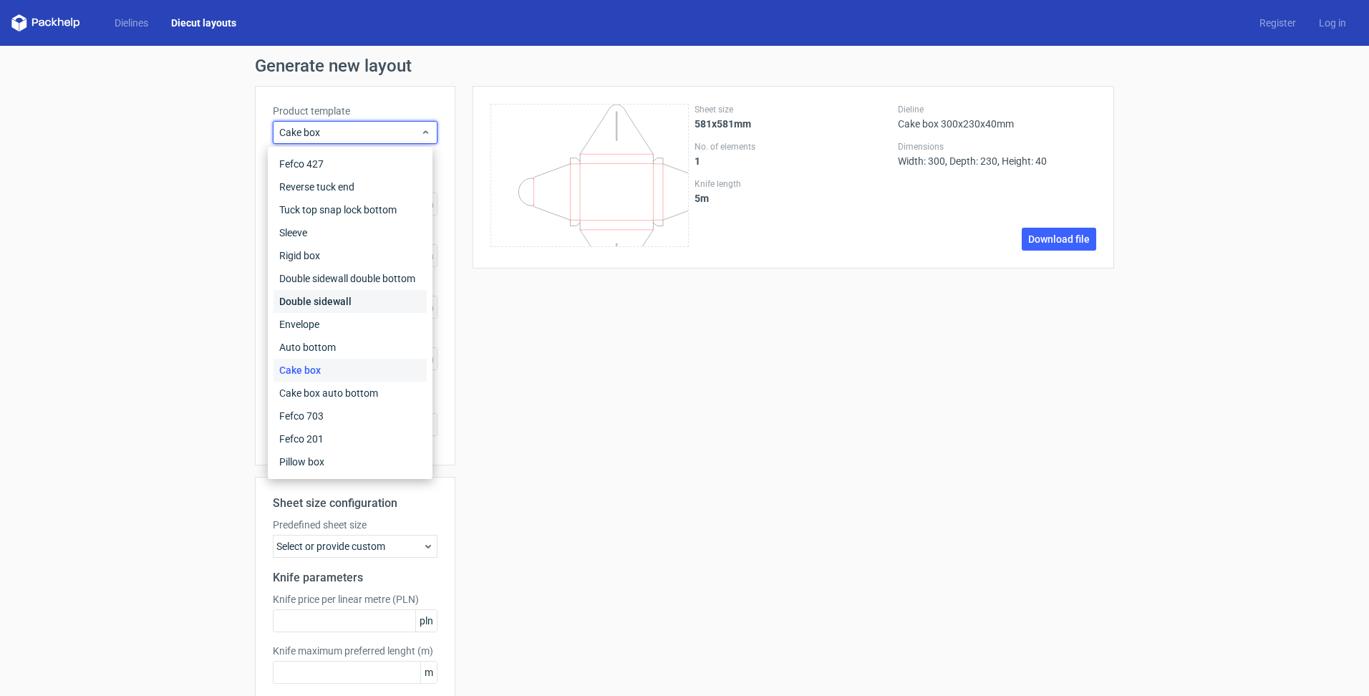
click at [310, 301] on div "Double sidewall" at bounding box center [350, 301] width 153 height 23
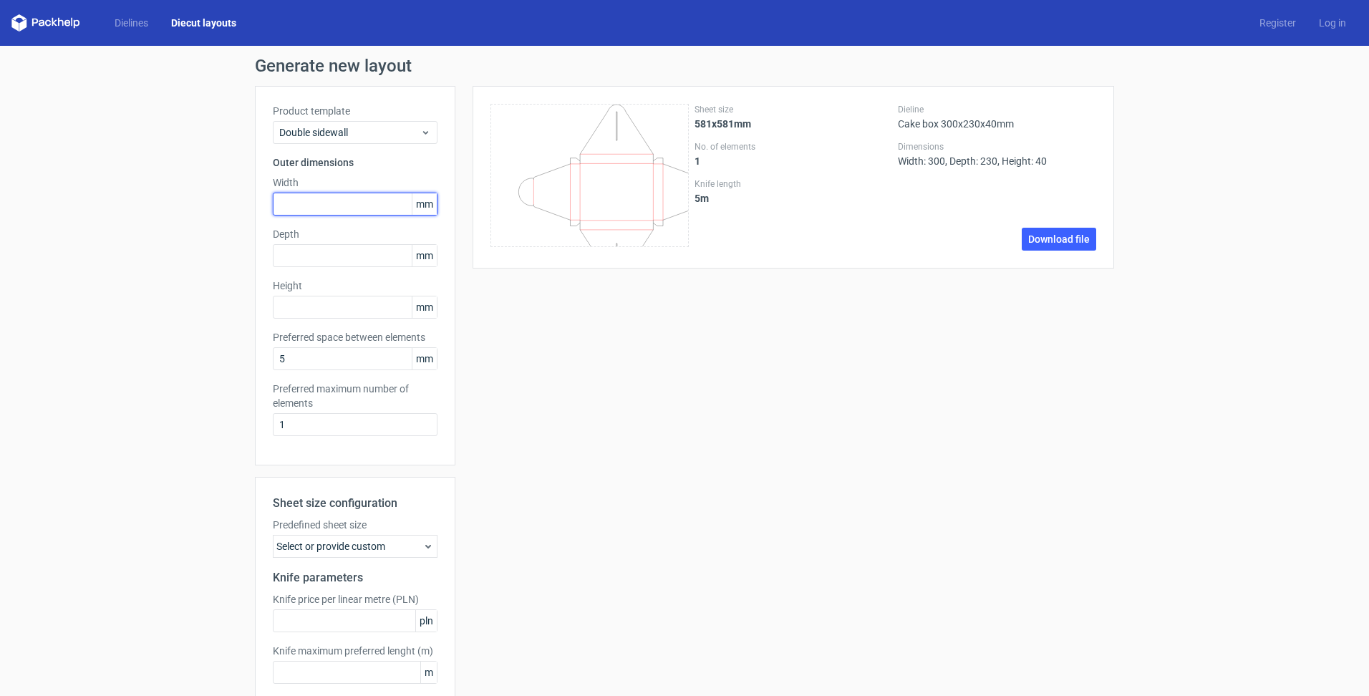
click at [309, 200] on input "text" at bounding box center [355, 204] width 165 height 23
type input "300"
type input "230"
type input "40"
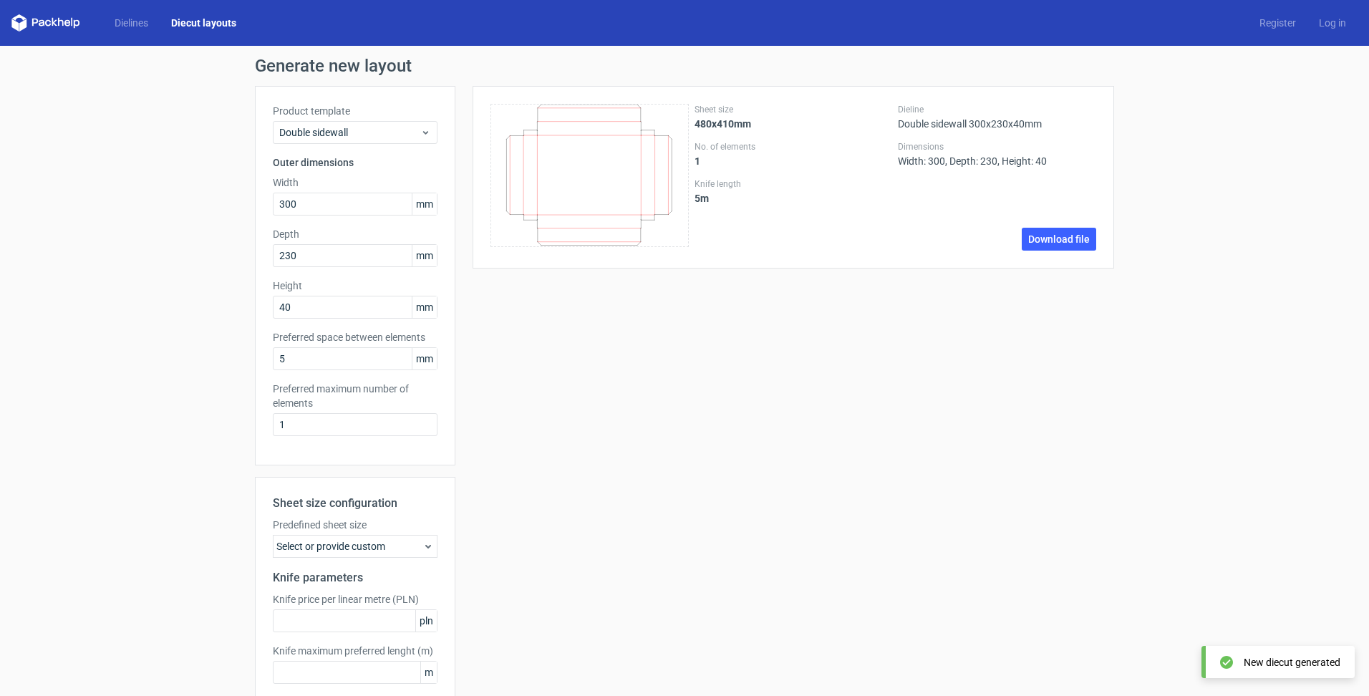
click at [1263, 662] on div "New diecut generated" at bounding box center [1292, 662] width 97 height 14
drag, startPoint x: 329, startPoint y: 198, endPoint x: 210, endPoint y: 197, distance: 118.9
click at [211, 197] on div "Generate new layout Product template Double sidewall Outer dimensions Width 300…" at bounding box center [684, 408] width 1369 height 725
type input "400"
type input "250"
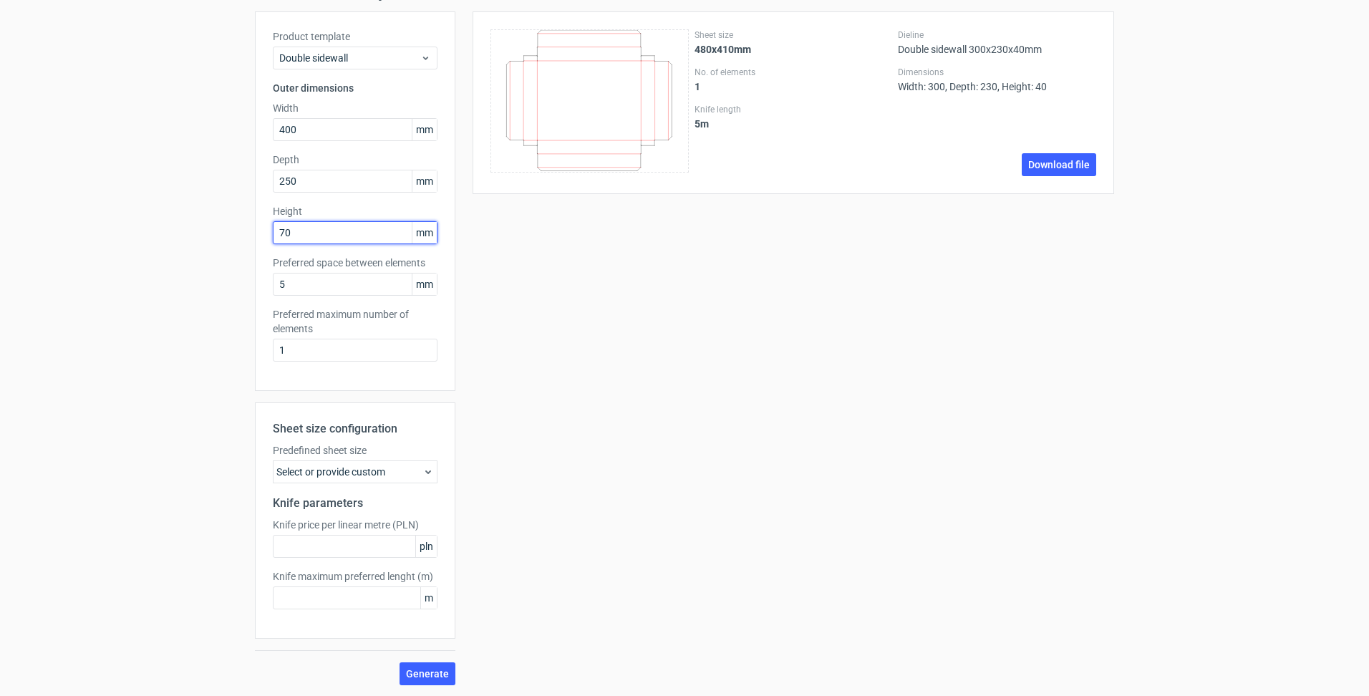
scroll to position [75, 0]
type input "70"
click at [425, 670] on span "Generate" at bounding box center [427, 673] width 43 height 10
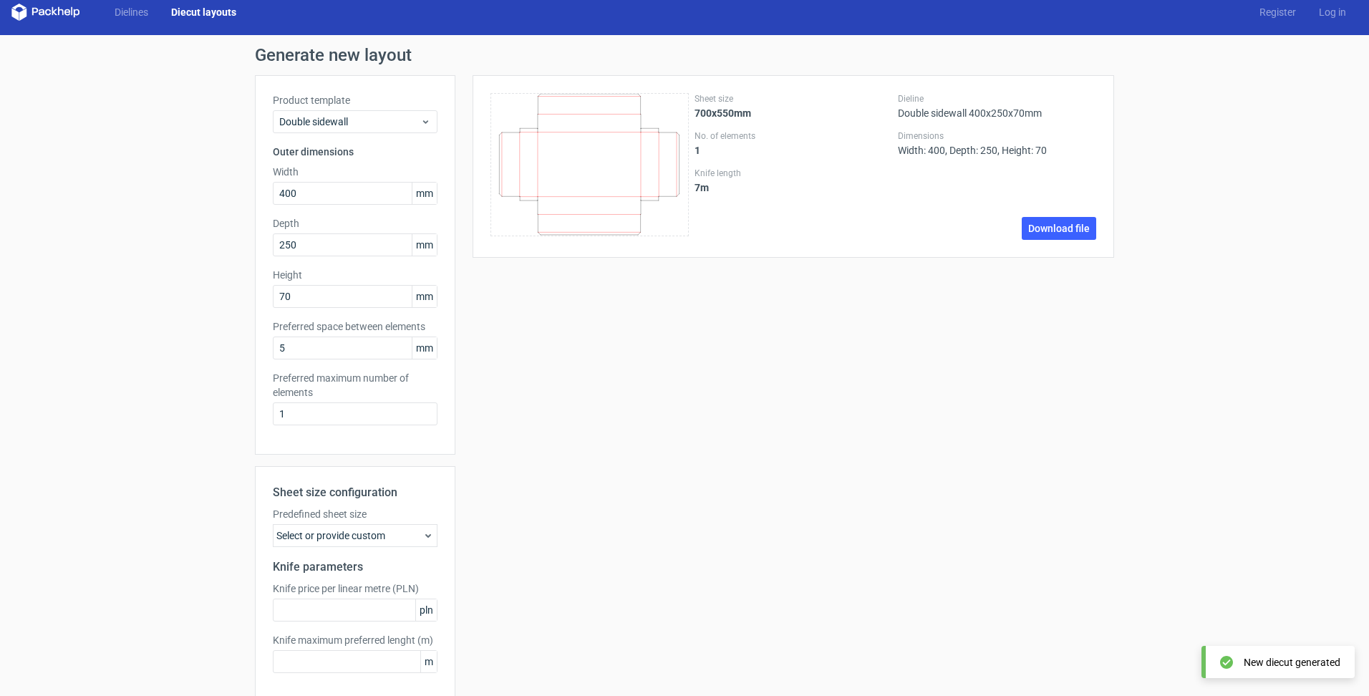
scroll to position [0, 0]
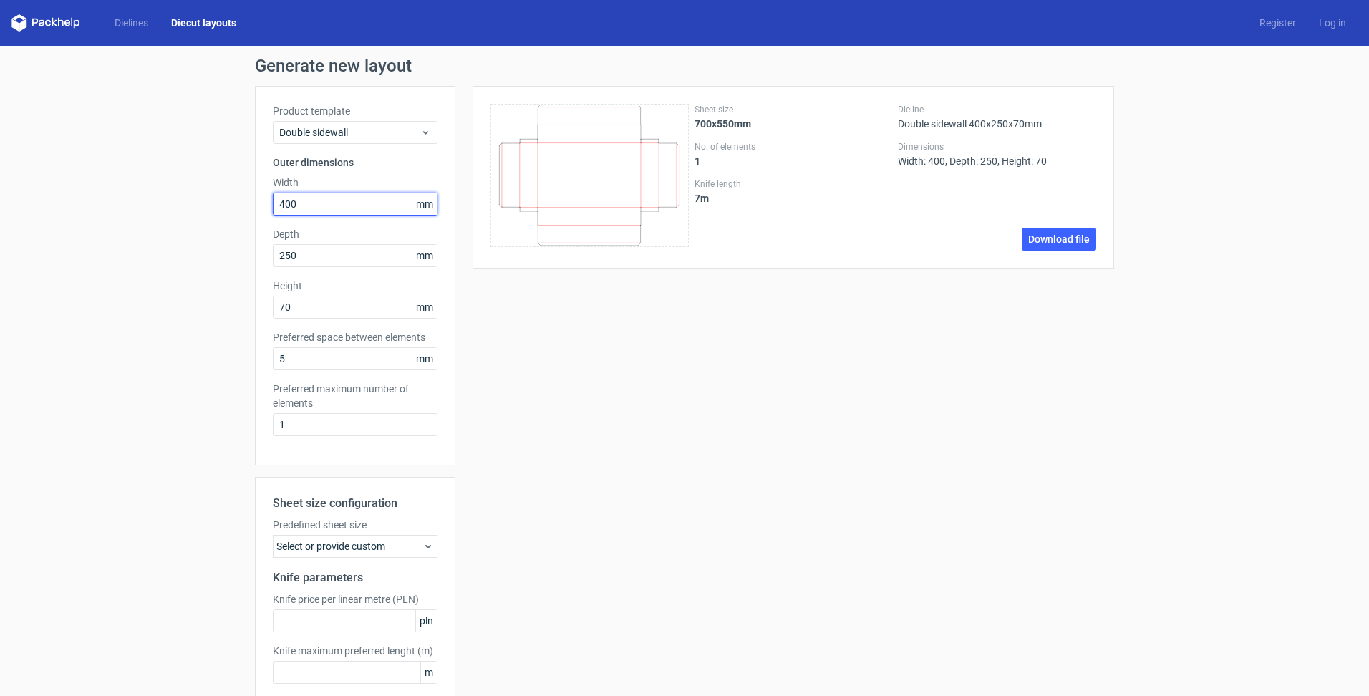
drag, startPoint x: 301, startPoint y: 200, endPoint x: 150, endPoint y: 178, distance: 151.9
click at [150, 178] on div "Generate new layout Product template Double sidewall Outer dimensions Width 400…" at bounding box center [684, 408] width 1369 height 725
type input "300"
type input "230"
type input "40"
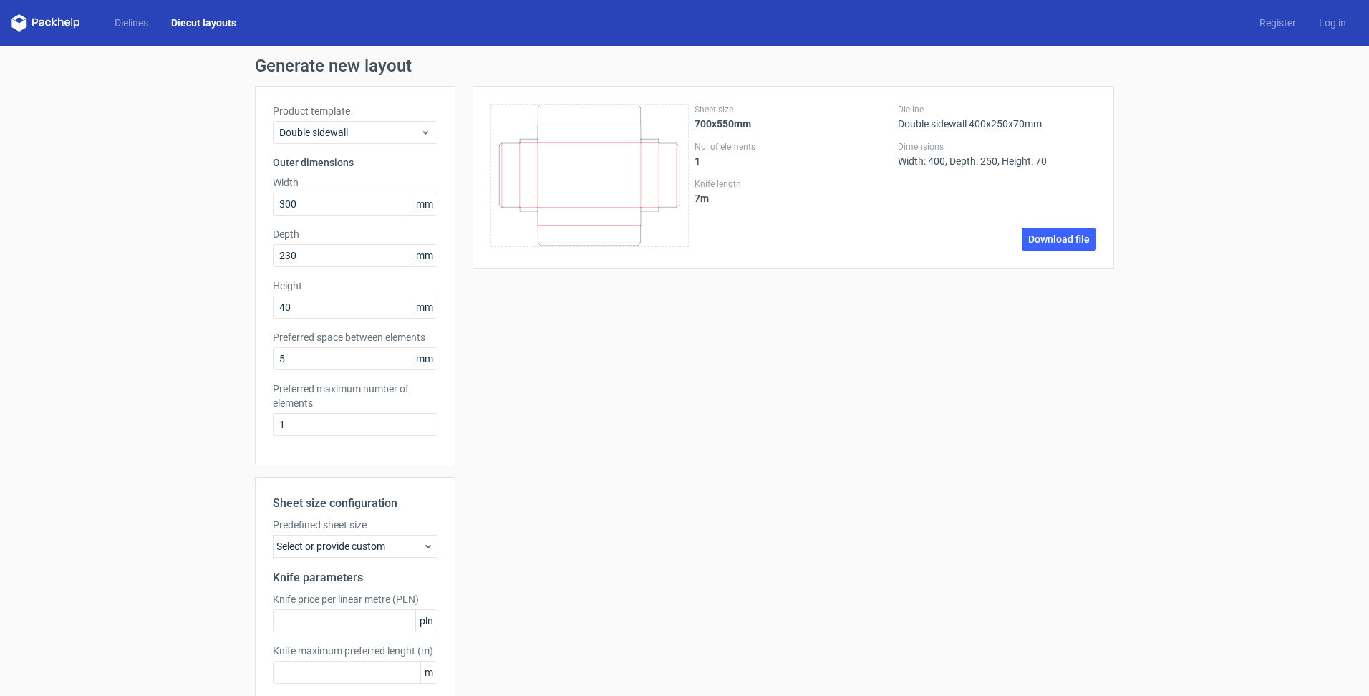
click at [390, 410] on div "Preferred maximum number of elements 1" at bounding box center [355, 409] width 165 height 54
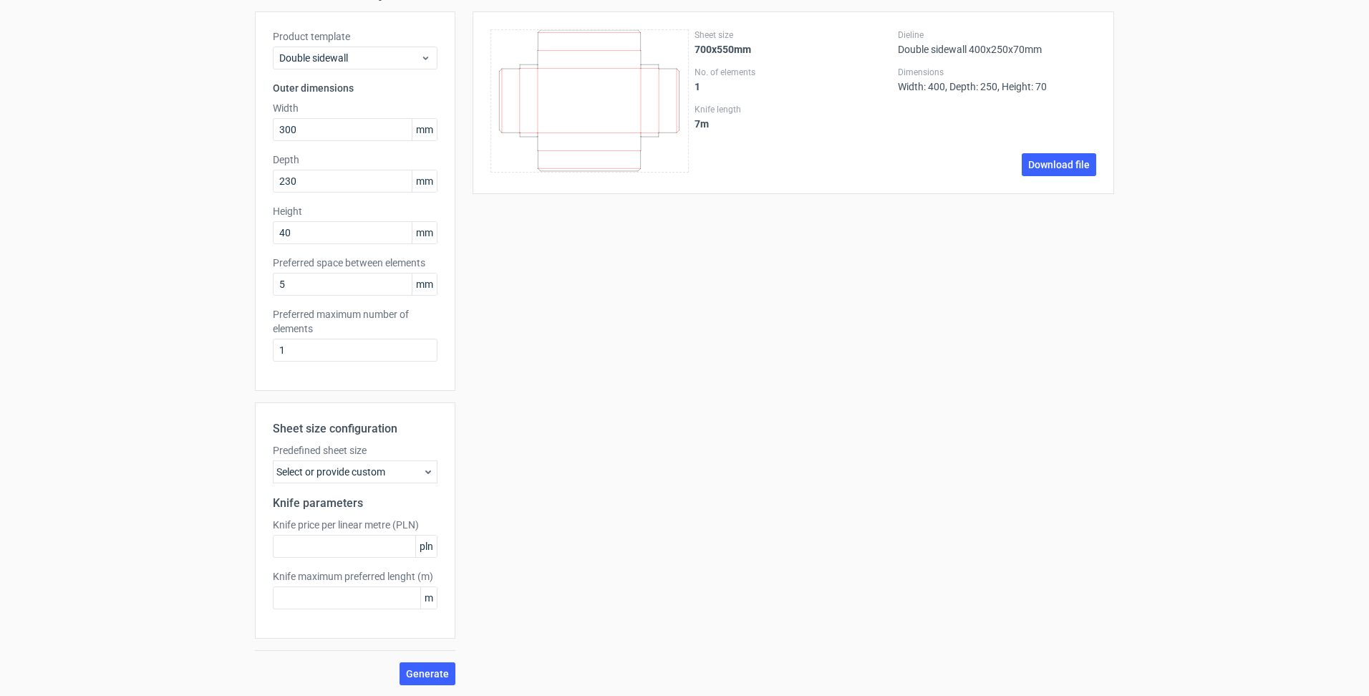
scroll to position [75, 0]
click at [388, 477] on div "Select or provide custom" at bounding box center [355, 471] width 165 height 23
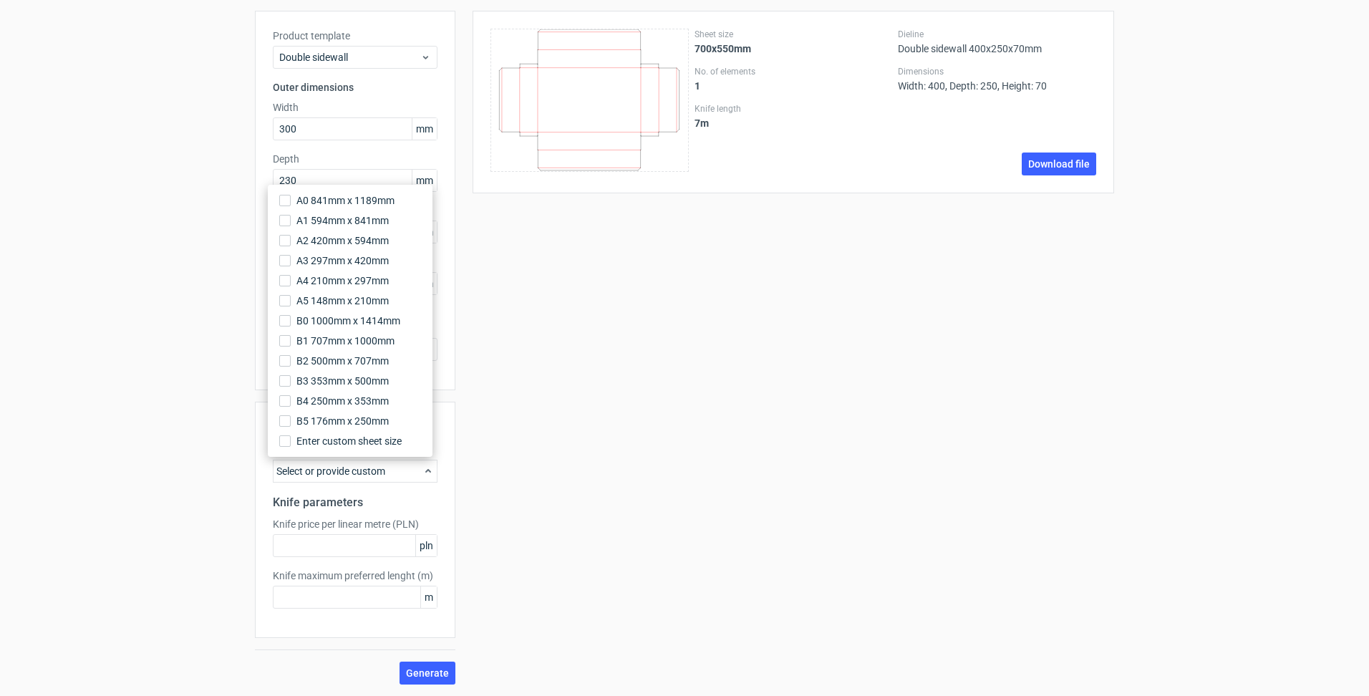
click at [550, 437] on div "Sheet size 700x550mm No. of elements 1 Knife length 7 m Dieline Double sidewall…" at bounding box center [784, 348] width 659 height 674
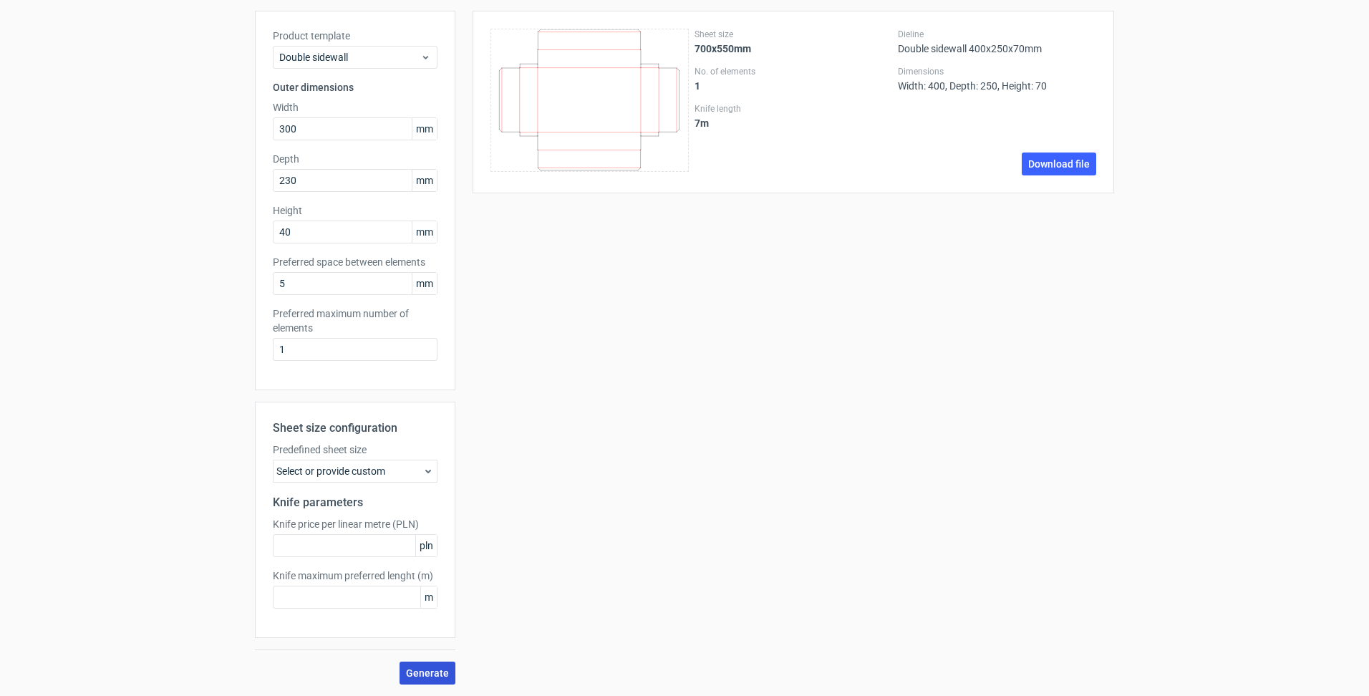
click at [407, 675] on span "Generate" at bounding box center [427, 673] width 43 height 10
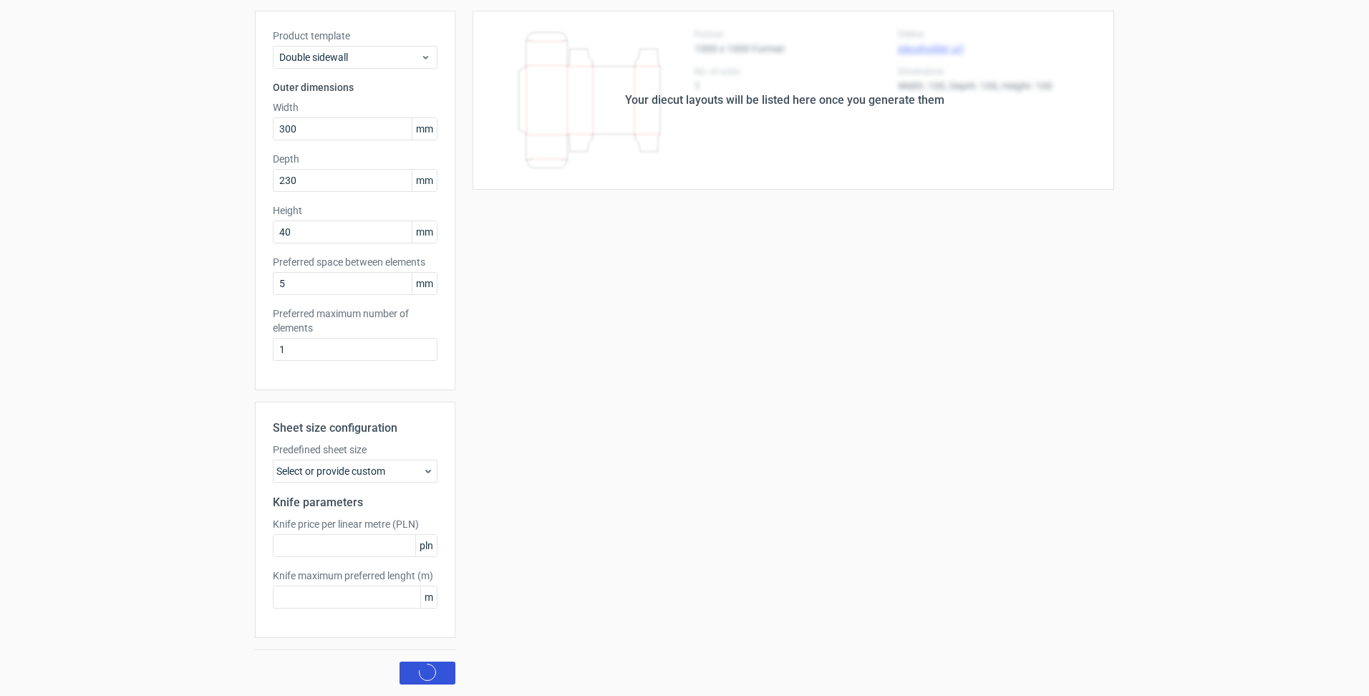
scroll to position [0, 0]
